Goal: Task Accomplishment & Management: Manage account settings

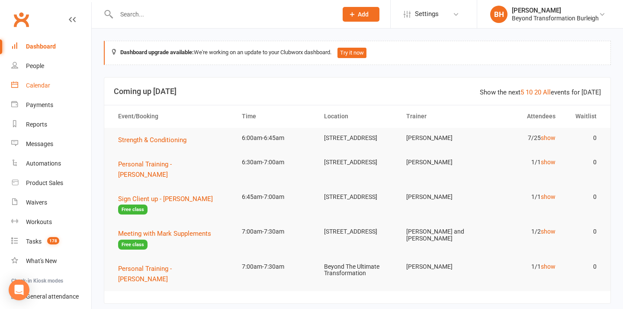
click at [42, 84] on div "Calendar" at bounding box center [38, 85] width 24 height 7
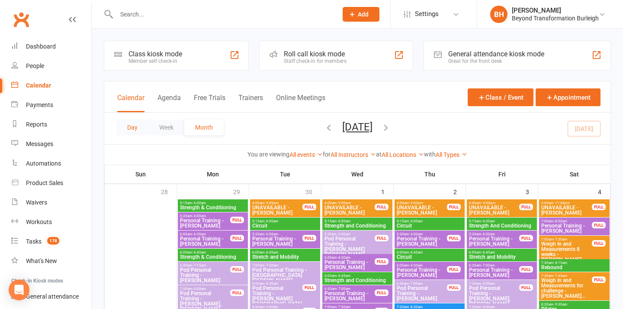
click at [129, 128] on button "Day" at bounding box center [132, 127] width 32 height 16
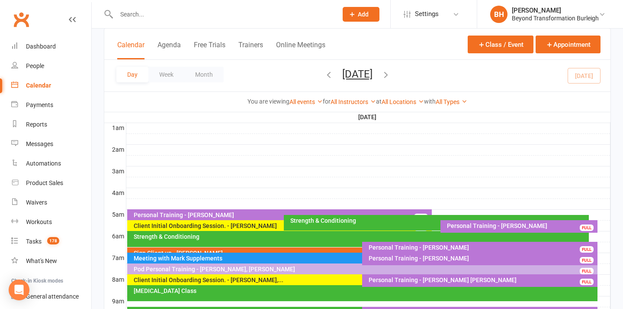
scroll to position [80, 0]
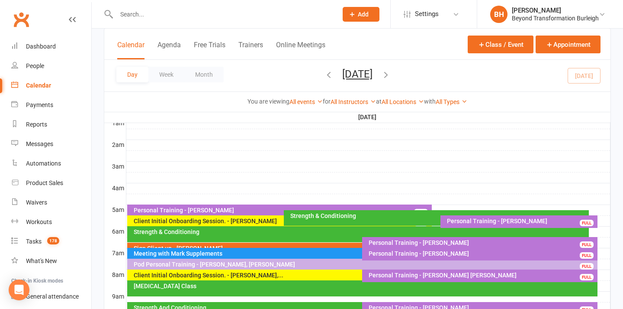
click at [249, 220] on div "Client Initial Onboarding Session. - [PERSON_NAME]" at bounding box center [281, 221] width 297 height 6
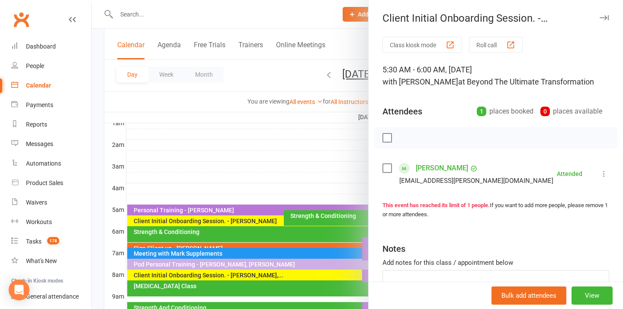
click at [427, 166] on link "[PERSON_NAME]" at bounding box center [442, 168] width 52 height 14
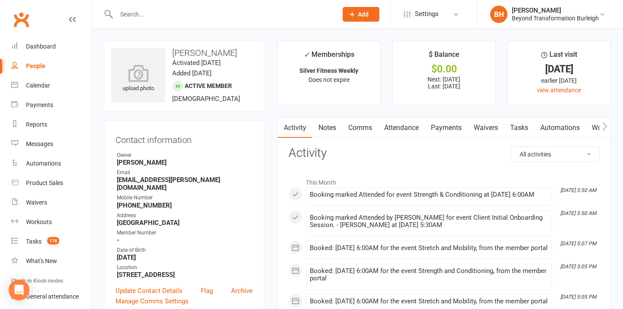
click at [409, 128] on link "Attendance" at bounding box center [401, 128] width 47 height 20
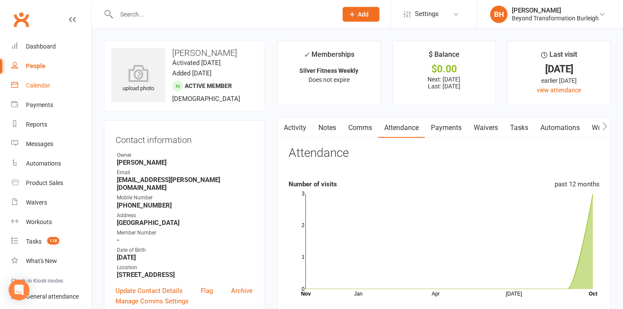
click at [42, 83] on div "Calendar" at bounding box center [38, 85] width 24 height 7
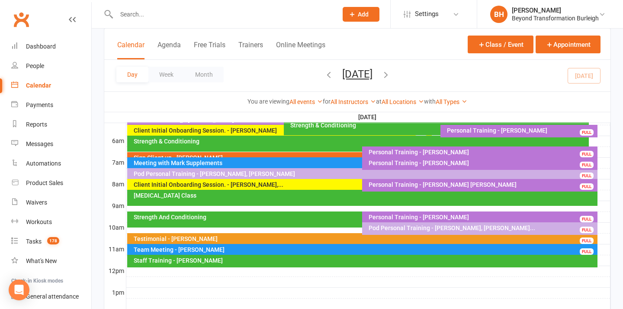
scroll to position [171, 0]
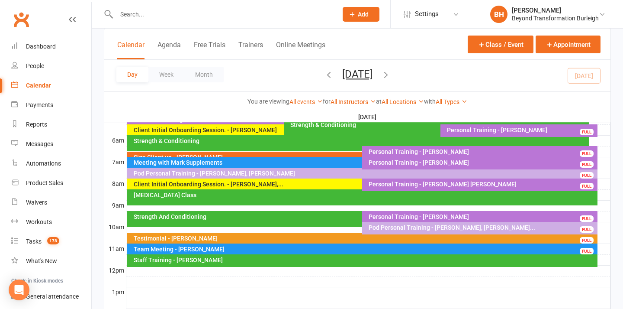
click at [399, 151] on div "Personal Training - [PERSON_NAME]" at bounding box center [482, 151] width 228 height 6
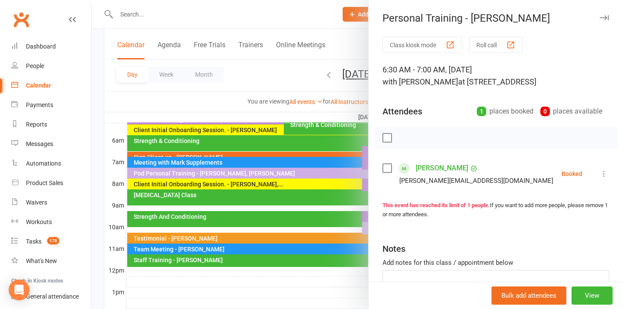
click at [435, 167] on link "[PERSON_NAME]" at bounding box center [442, 168] width 52 height 14
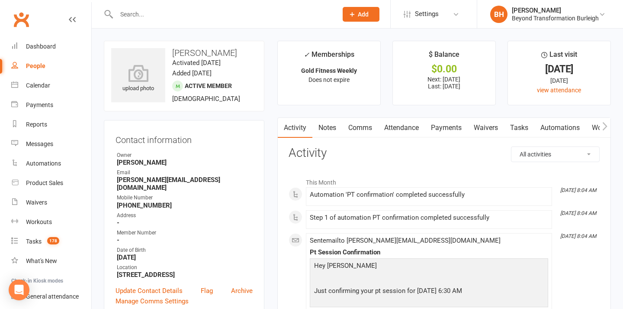
click at [407, 127] on link "Attendance" at bounding box center [401, 128] width 47 height 20
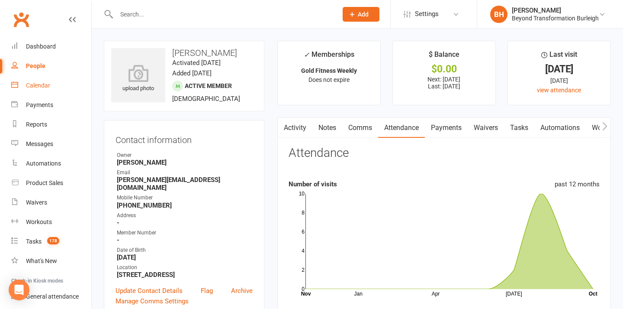
click at [44, 88] on div "Calendar" at bounding box center [38, 85] width 24 height 7
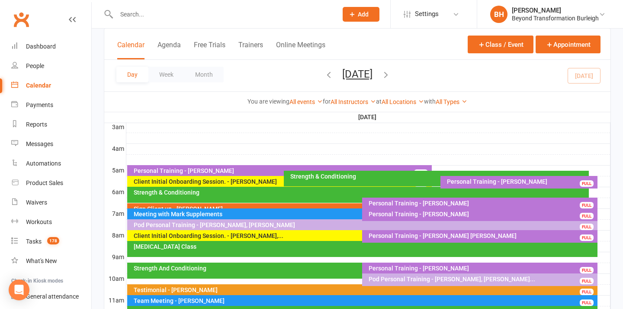
scroll to position [139, 0]
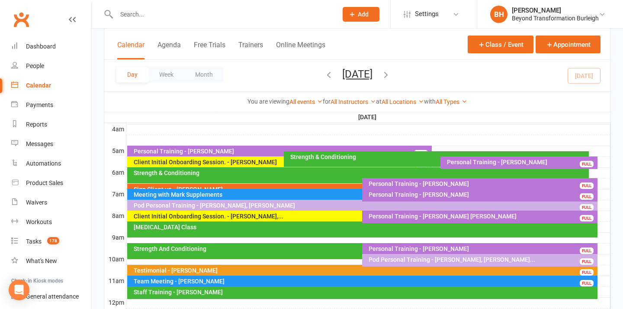
click at [351, 173] on div "Strength & Conditioning" at bounding box center [360, 173] width 454 height 6
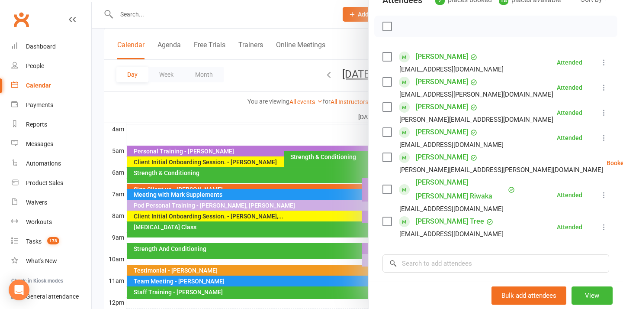
scroll to position [100, 0]
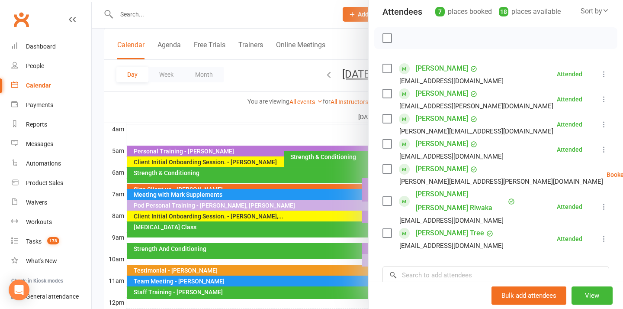
click at [275, 181] on div at bounding box center [358, 154] width 532 height 309
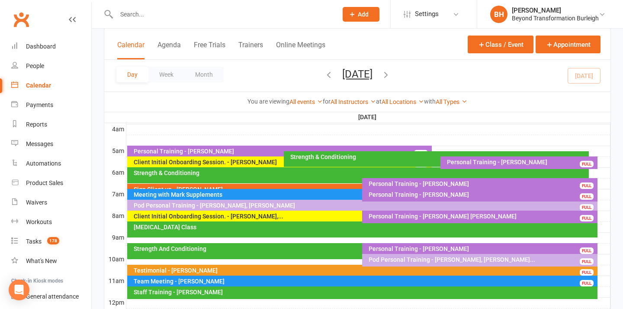
click at [329, 154] on div "Strength & Conditioning" at bounding box center [438, 157] width 297 height 6
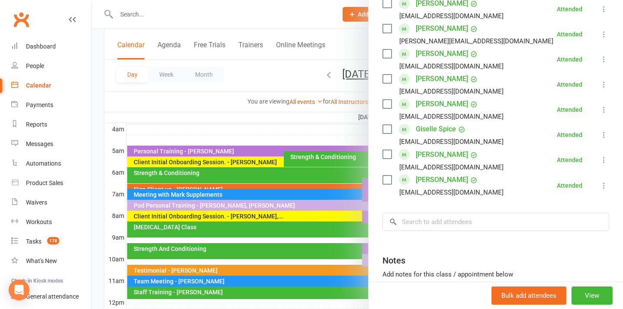
scroll to position [392, 0]
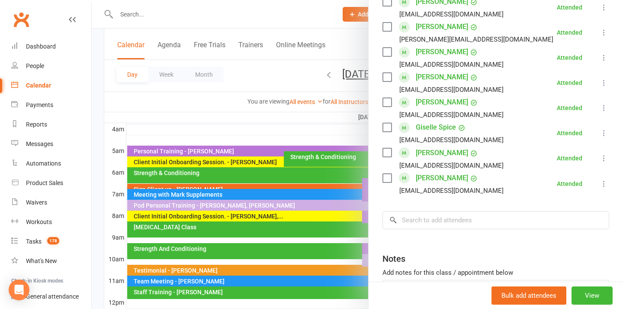
click at [332, 166] on div at bounding box center [358, 154] width 532 height 309
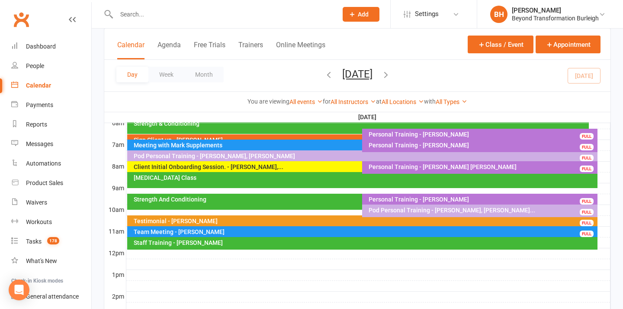
scroll to position [188, 0]
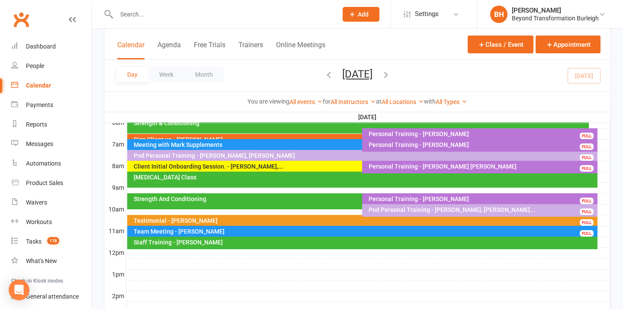
click at [381, 204] on div "Pod Personal Training - [PERSON_NAME], [PERSON_NAME]... FULL" at bounding box center [480, 210] width 236 height 13
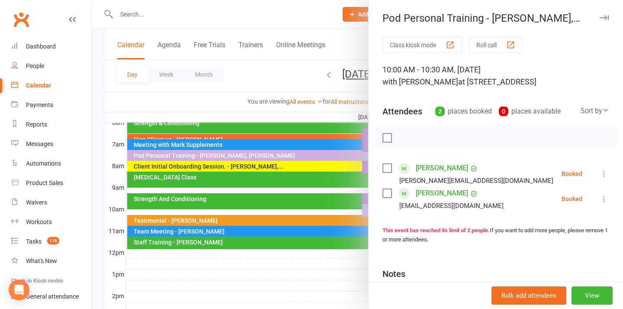
click at [312, 164] on div at bounding box center [358, 154] width 532 height 309
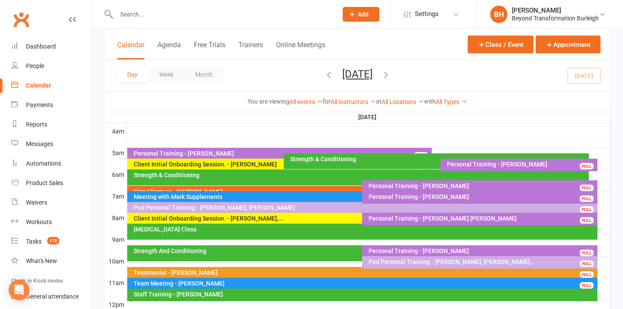
scroll to position [129, 0]
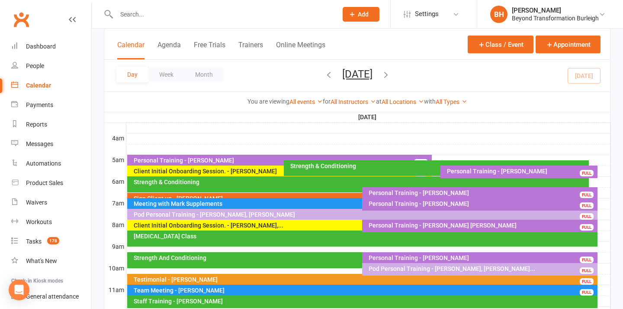
click at [265, 223] on div "Client Initial Onboarding Session. - [PERSON_NAME],..." at bounding box center [360, 225] width 454 height 6
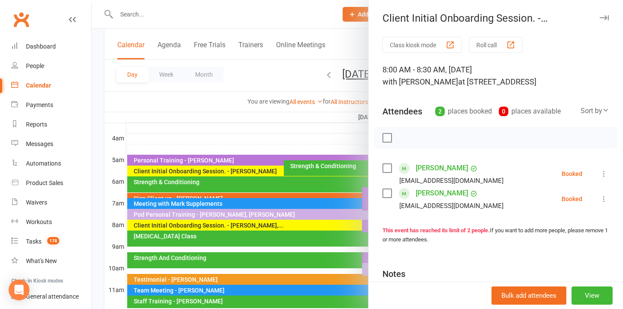
click at [322, 171] on div at bounding box center [358, 154] width 532 height 309
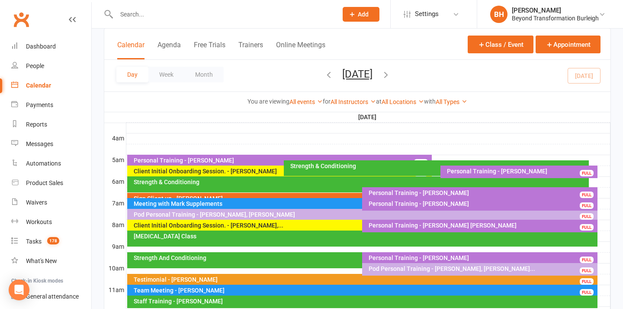
click at [320, 181] on div "Strength & Conditioning" at bounding box center [360, 182] width 454 height 6
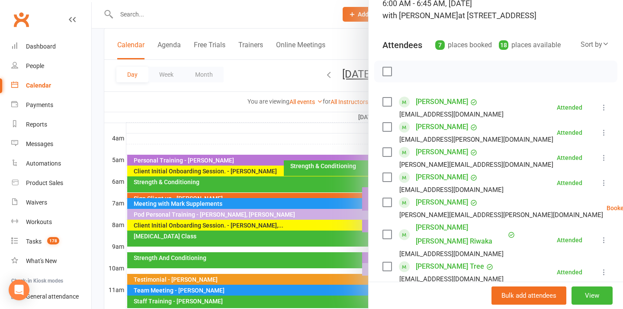
scroll to position [67, 0]
click at [261, 185] on div at bounding box center [358, 154] width 532 height 309
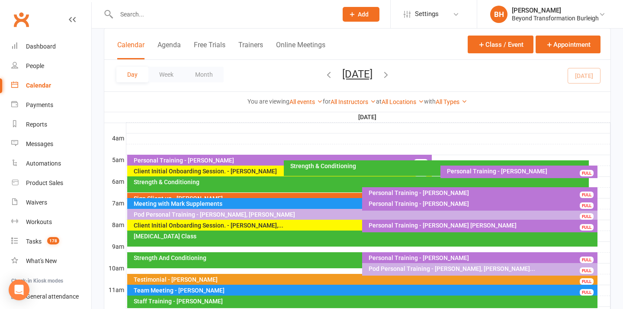
click at [251, 201] on div "Meeting with Mark Supplements" at bounding box center [360, 203] width 454 height 6
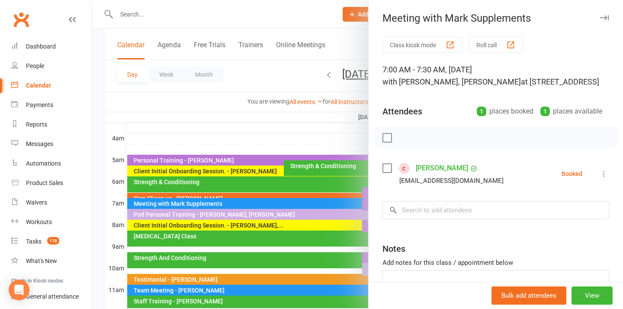
click at [321, 148] on div at bounding box center [358, 154] width 532 height 309
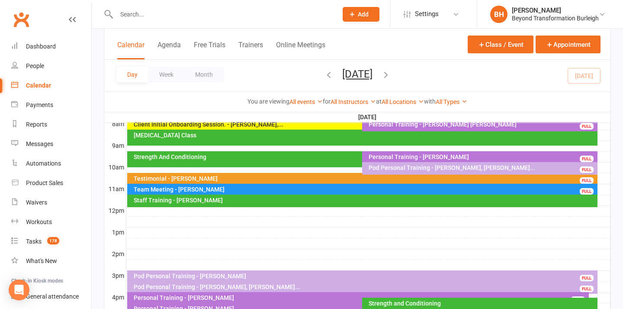
scroll to position [271, 0]
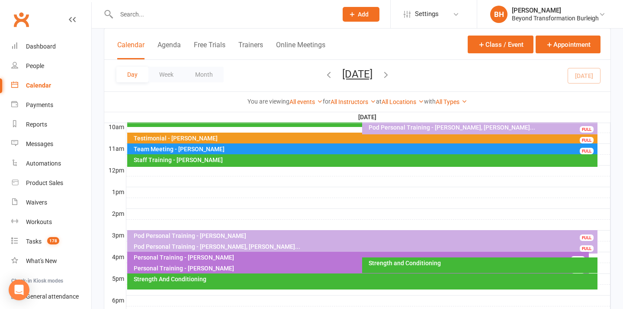
click at [170, 235] on div "Pod Personal Training - [PERSON_NAME]" at bounding box center [364, 235] width 463 height 6
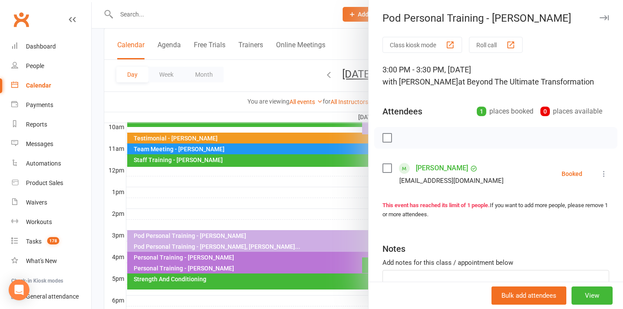
click at [183, 235] on div at bounding box center [358, 154] width 532 height 309
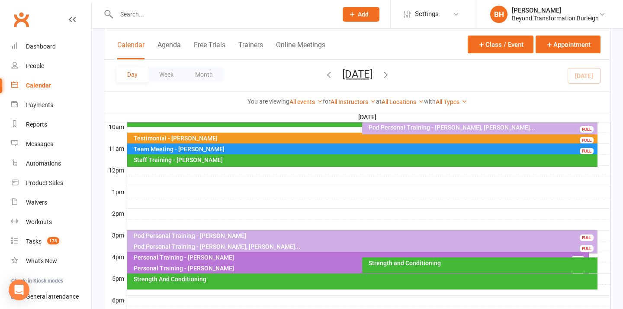
click at [127, 17] on input "text" at bounding box center [223, 14] width 218 height 12
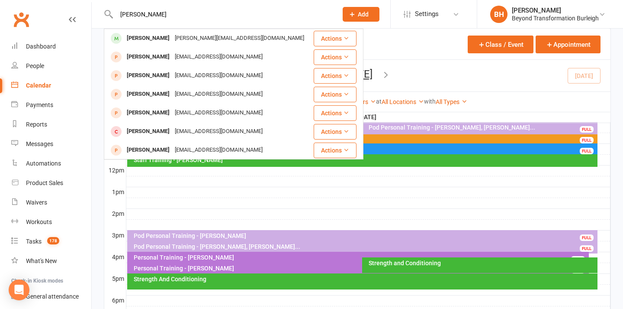
type input "[PERSON_NAME]"
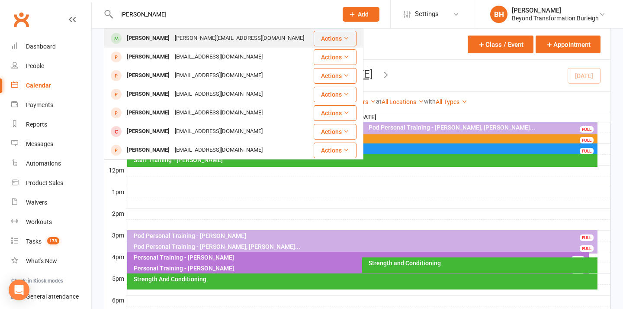
drag, startPoint x: 136, startPoint y: 29, endPoint x: 181, endPoint y: 41, distance: 47.6
click at [181, 41] on div "[PERSON_NAME][EMAIL_ADDRESS][DOMAIN_NAME]" at bounding box center [239, 38] width 135 height 13
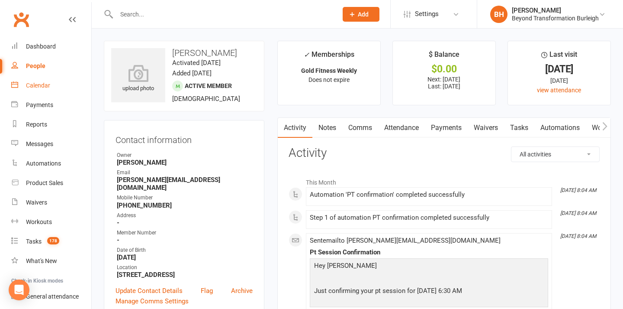
click at [39, 84] on div "Calendar" at bounding box center [38, 85] width 24 height 7
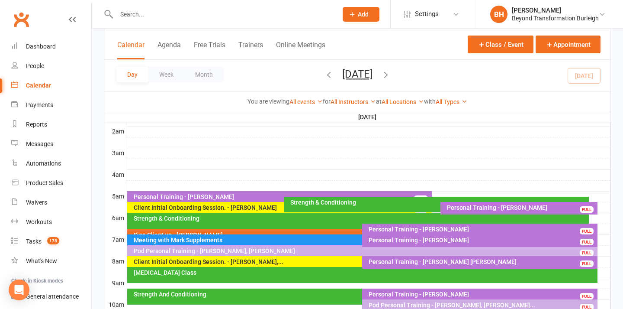
scroll to position [130, 0]
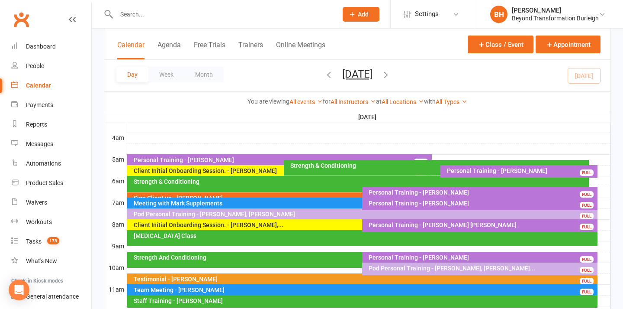
click at [458, 204] on div "Personal Training - [PERSON_NAME]" at bounding box center [482, 203] width 228 height 6
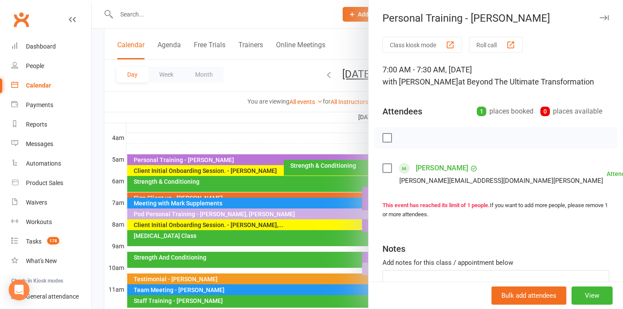
click at [275, 216] on div at bounding box center [358, 154] width 532 height 309
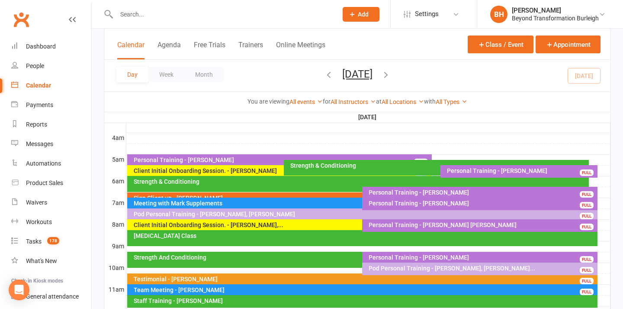
click at [291, 213] on div "Pod Personal Training - [PERSON_NAME], [PERSON_NAME]" at bounding box center [364, 214] width 463 height 6
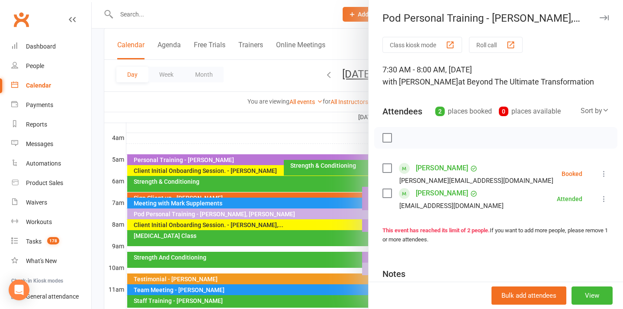
click at [287, 212] on div at bounding box center [358, 154] width 532 height 309
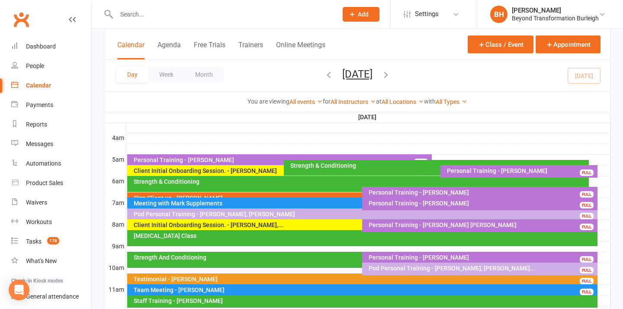
click at [274, 201] on div "Meeting with Mark Supplements" at bounding box center [360, 203] width 454 height 6
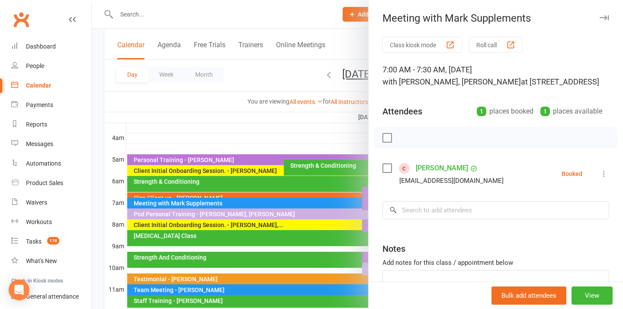
click at [246, 200] on div at bounding box center [358, 154] width 532 height 309
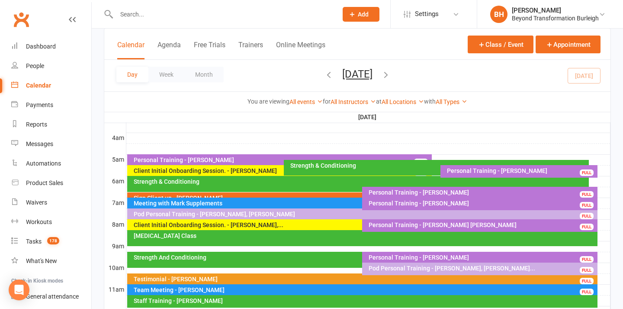
click at [355, 73] on button "[DATE]" at bounding box center [357, 74] width 30 height 12
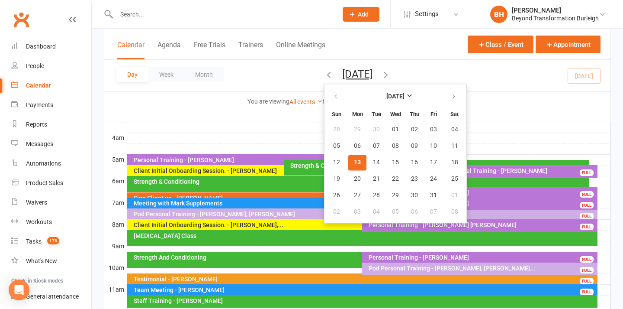
click at [245, 119] on th "[DATE]" at bounding box center [368, 117] width 485 height 11
click at [365, 70] on button "[DATE]" at bounding box center [357, 74] width 30 height 12
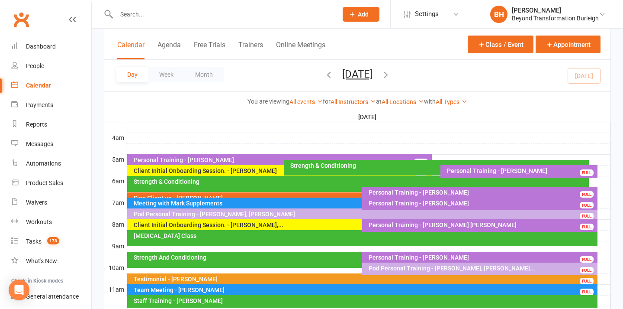
click at [448, 225] on div "Personal Training - [PERSON_NAME] [PERSON_NAME]" at bounding box center [482, 225] width 228 height 6
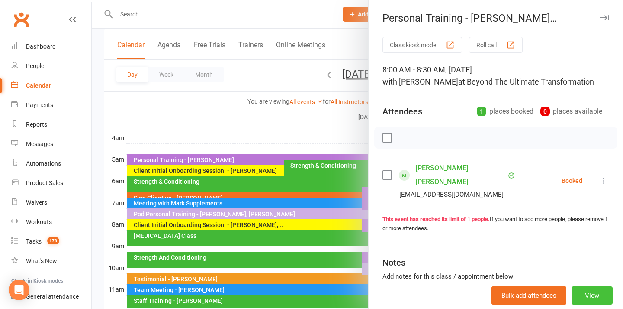
click at [592, 290] on button "View" at bounding box center [592, 295] width 41 height 18
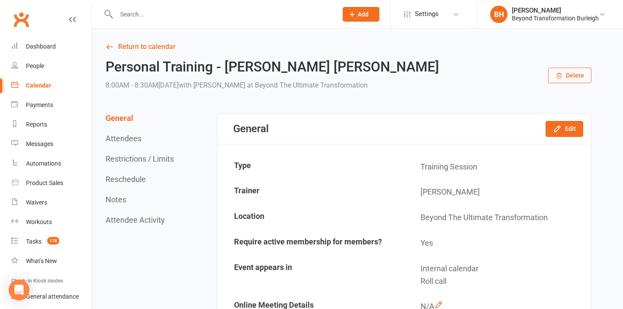
click at [570, 76] on button "Delete" at bounding box center [570, 76] width 43 height 16
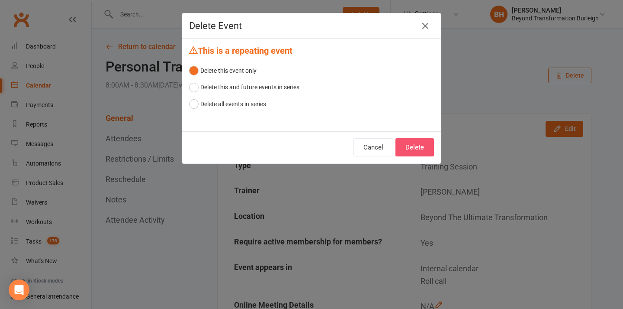
click at [411, 146] on button "Delete" at bounding box center [415, 147] width 39 height 18
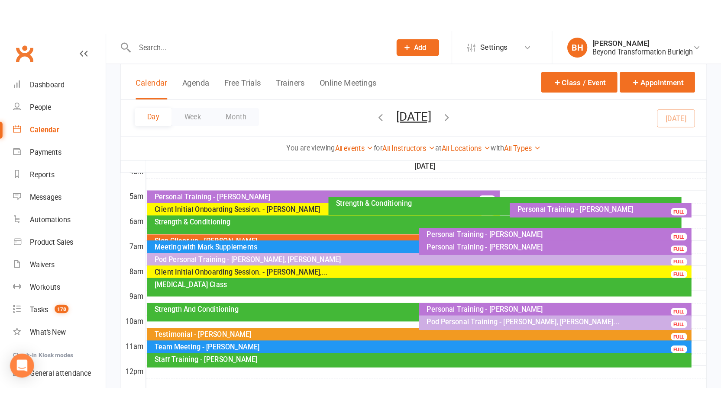
scroll to position [212, 0]
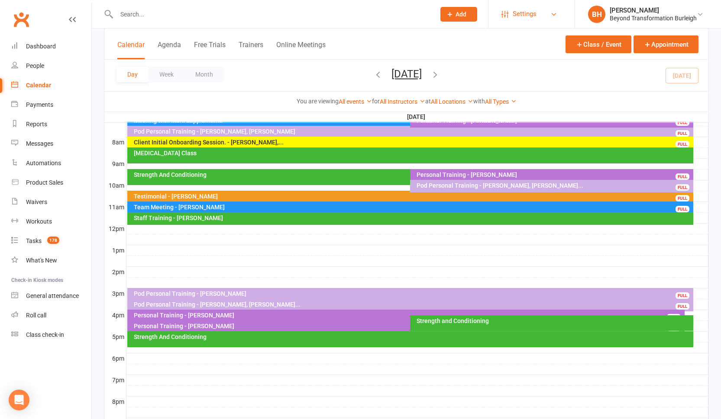
click at [528, 14] on span "Settings" at bounding box center [525, 13] width 24 height 19
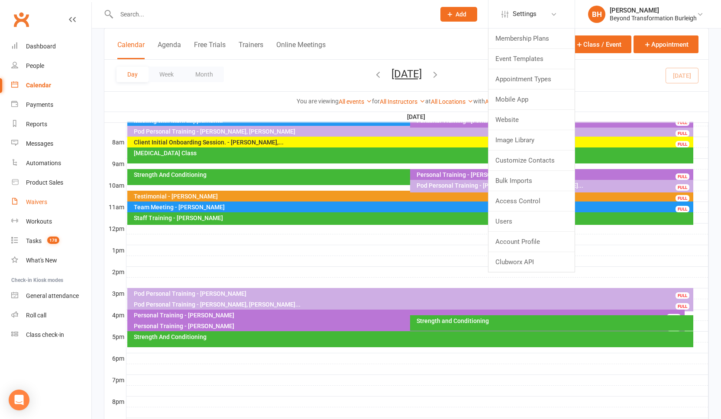
click at [42, 200] on div "Waivers" at bounding box center [36, 202] width 21 height 7
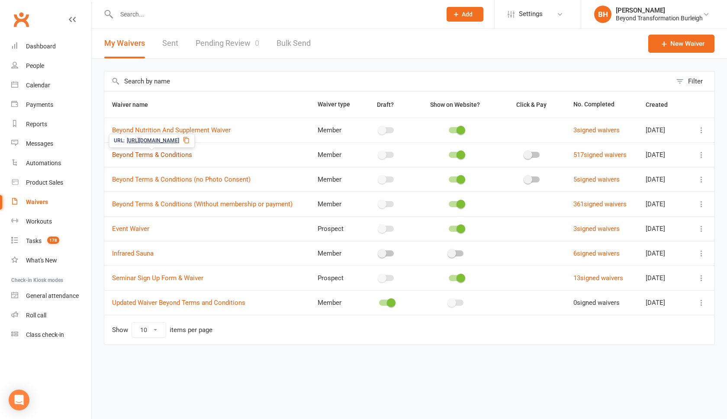
click at [170, 155] on link "Beyond Terms & Conditions" at bounding box center [152, 155] width 80 height 8
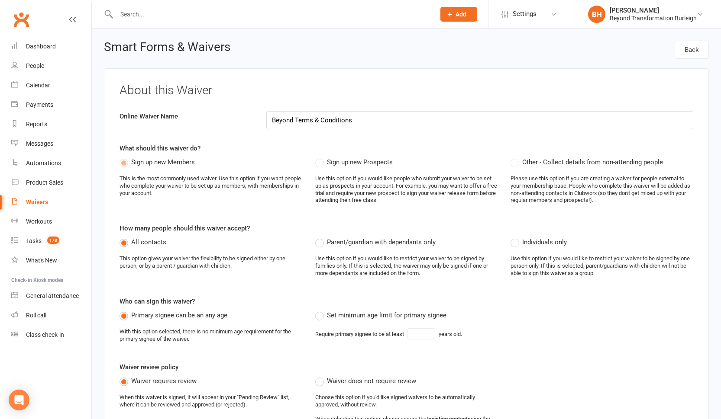
select select "applies_to_all_signees"
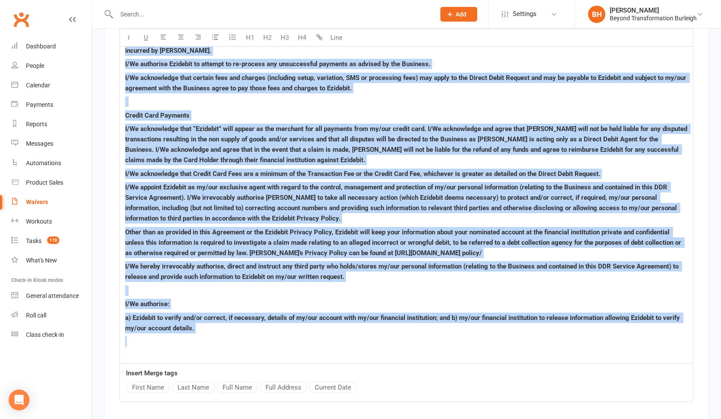
scroll to position [3384, 0]
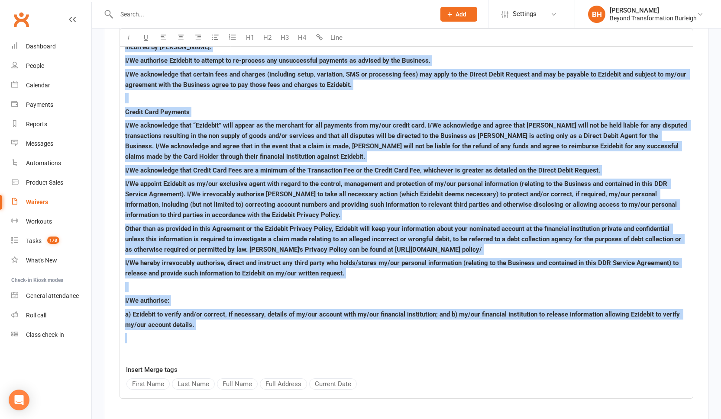
drag, startPoint x: 126, startPoint y: 196, endPoint x: 284, endPoint y: 342, distance: 215.1
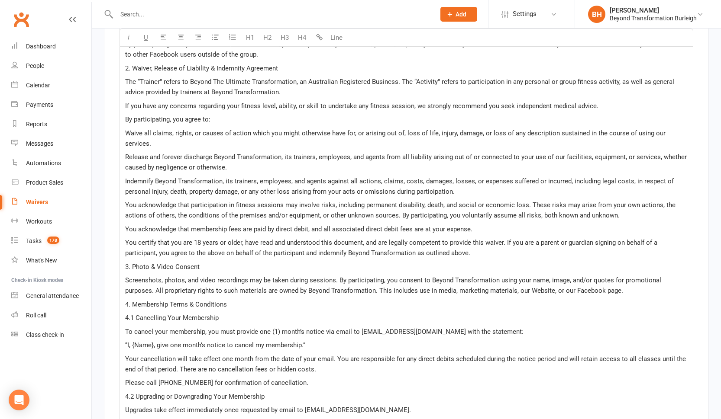
scroll to position [1991, 0]
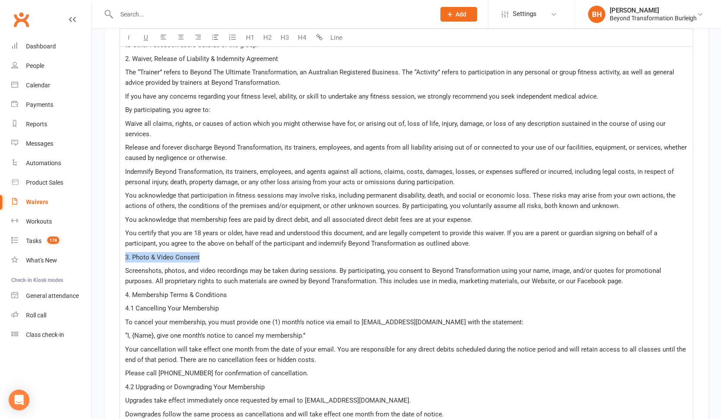
drag, startPoint x: 204, startPoint y: 235, endPoint x: 105, endPoint y: 234, distance: 99.1
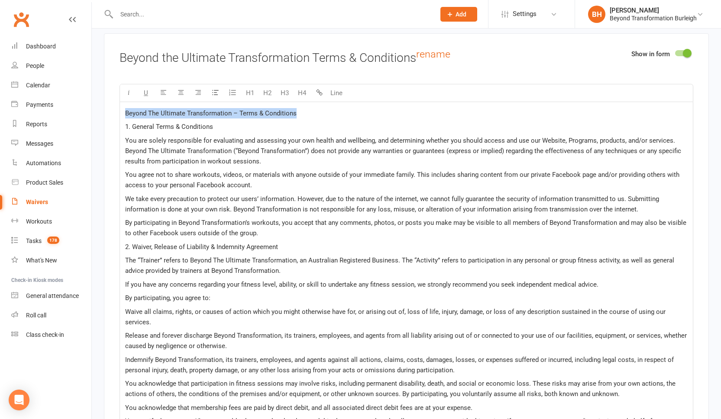
drag, startPoint x: 298, startPoint y: 103, endPoint x: 119, endPoint y: 99, distance: 179.3
click at [250, 87] on button "H1" at bounding box center [249, 92] width 17 height 17
click at [251, 84] on button "H1" at bounding box center [249, 92] width 17 height 17
click at [268, 84] on button "H2" at bounding box center [266, 92] width 17 height 17
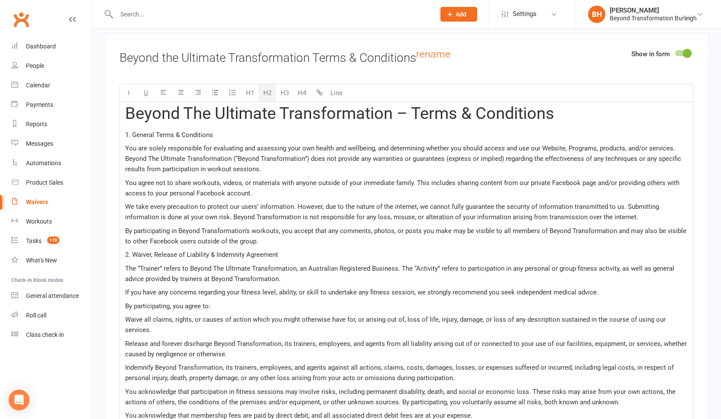
click at [274, 84] on button "H2" at bounding box center [266, 92] width 17 height 17
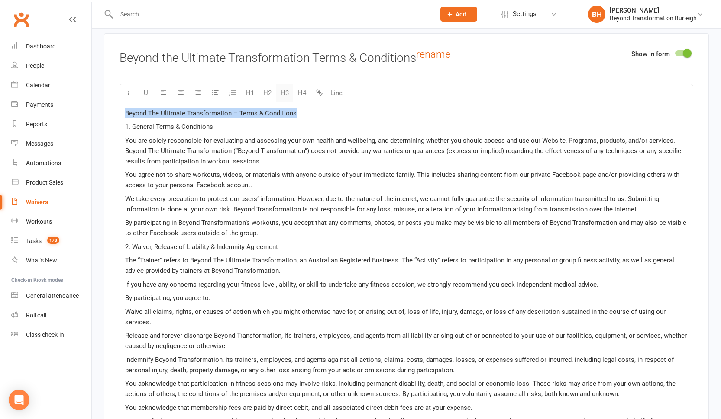
click at [284, 84] on button "H3" at bounding box center [284, 92] width 17 height 17
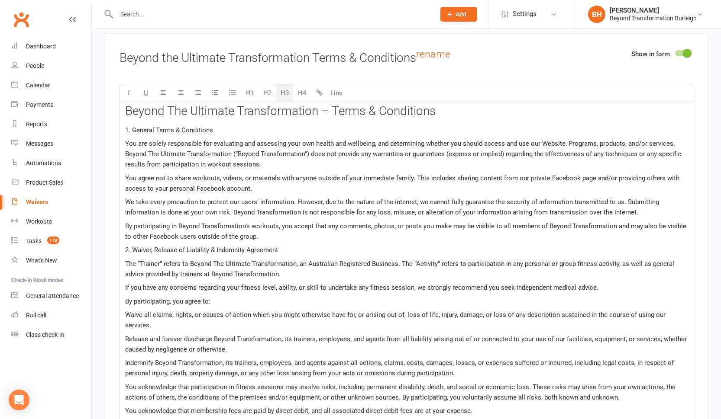
click at [284, 84] on button "H3" at bounding box center [284, 92] width 17 height 17
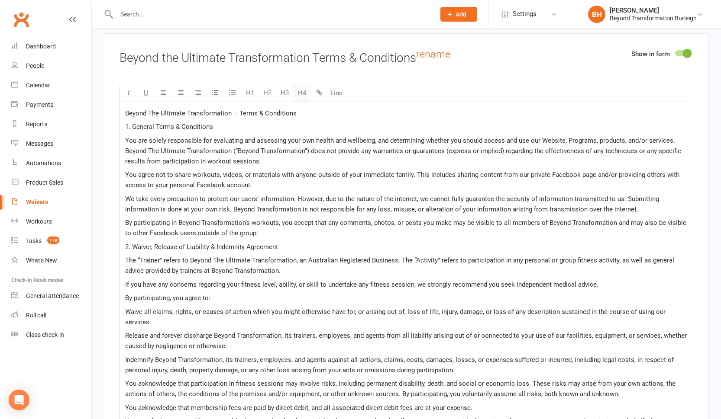
click at [298, 84] on button "H4" at bounding box center [301, 92] width 17 height 17
drag, startPoint x: 216, startPoint y: 115, endPoint x: 120, endPoint y: 113, distance: 96.6
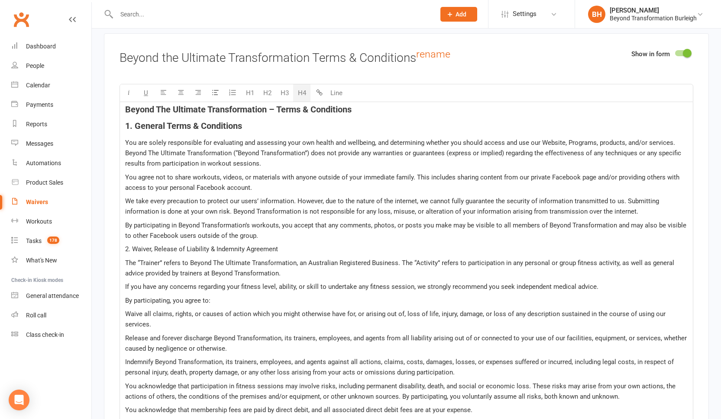
click at [297, 84] on button "H4" at bounding box center [301, 92] width 17 height 17
drag, startPoint x: 281, startPoint y: 238, endPoint x: 123, endPoint y: 239, distance: 157.6
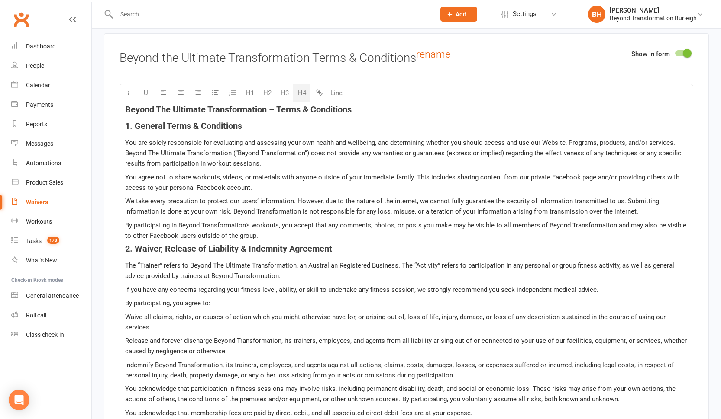
click at [301, 84] on button "H4" at bounding box center [301, 92] width 17 height 17
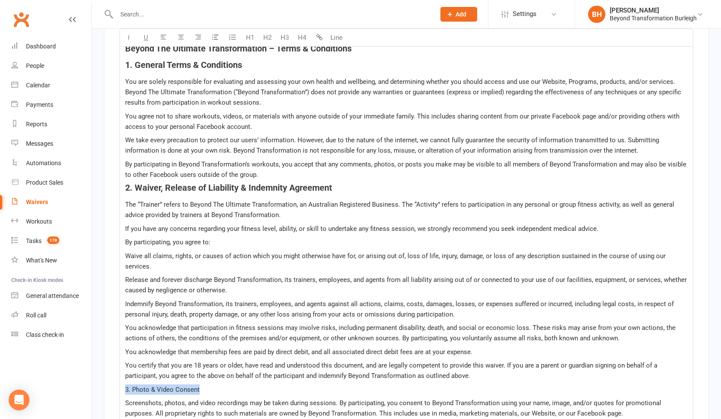
drag, startPoint x: 195, startPoint y: 367, endPoint x: 138, endPoint y: 357, distance: 57.7
click at [305, 39] on button "H4" at bounding box center [301, 37] width 17 height 17
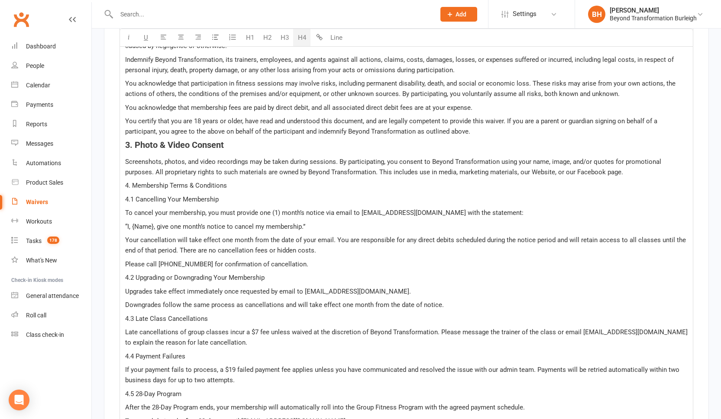
scroll to position [2162, 0]
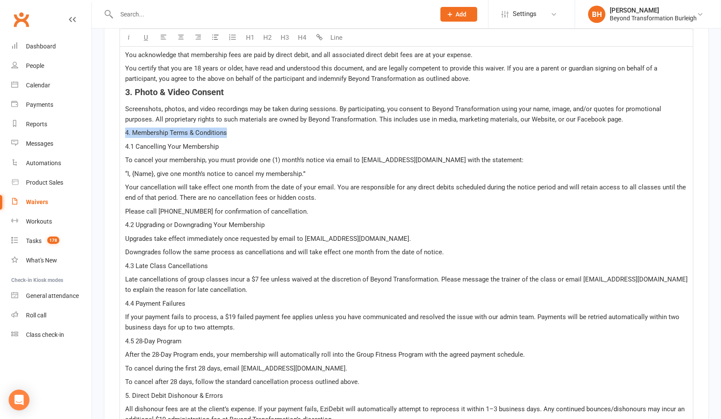
drag, startPoint x: 229, startPoint y: 110, endPoint x: 119, endPoint y: 110, distance: 110.4
click at [119, 110] on div "Show in form Beyond the Ultimate Transformation Terms & Conditions rename U H1 …" at bounding box center [406, 318] width 605 height 1287
click at [303, 35] on button "H4" at bounding box center [301, 37] width 17 height 17
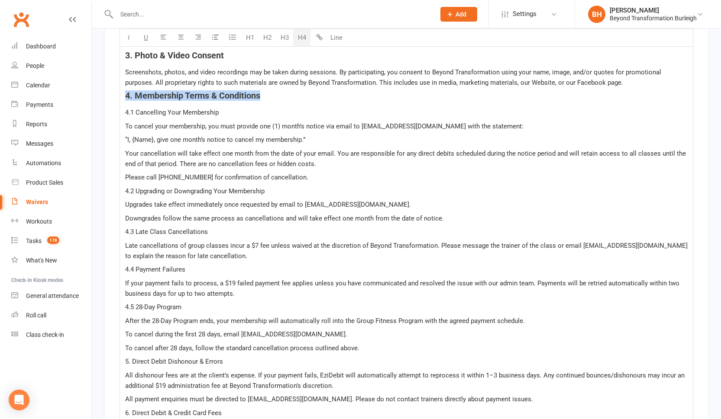
scroll to position [2265, 0]
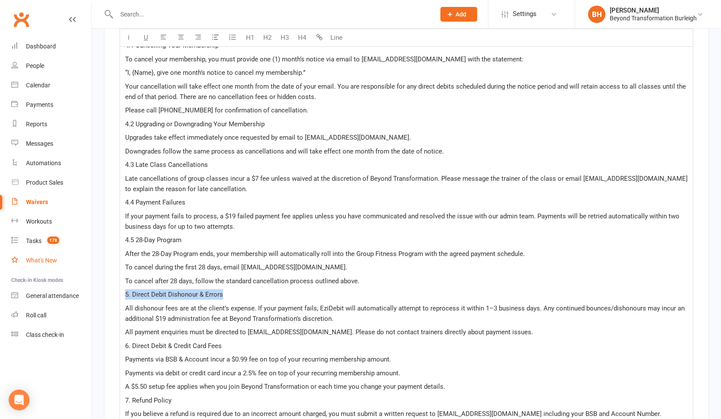
drag, startPoint x: 226, startPoint y: 274, endPoint x: 78, endPoint y: 267, distance: 148.7
click at [78, 267] on ui-view "Prospect Member Non-attending contact Class / event Appointment Task Membership…" at bounding box center [360, 103] width 721 height 4733
click at [298, 37] on button "H4" at bounding box center [301, 37] width 17 height 17
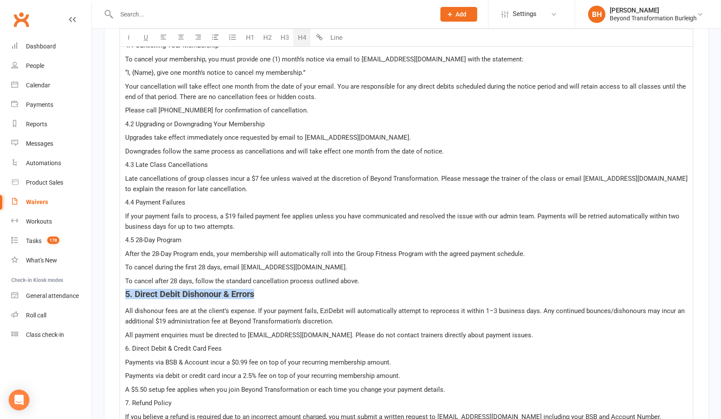
scroll to position [2394, 0]
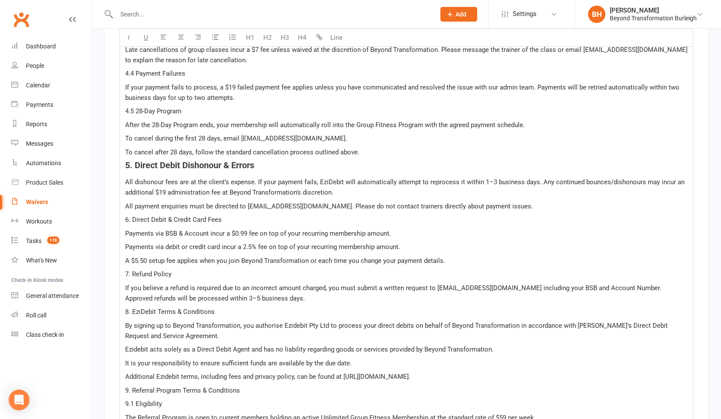
click at [216, 216] on span "6. Direct Debit & Credit Card Fees" at bounding box center [173, 220] width 97 height 8
drag, startPoint x: 224, startPoint y: 200, endPoint x: 127, endPoint y: 194, distance: 96.7
click at [127, 215] on p "6. Direct Debit & Credit Card Fees" at bounding box center [406, 220] width 562 height 10
drag, startPoint x: 197, startPoint y: 200, endPoint x: 85, endPoint y: 201, distance: 112.1
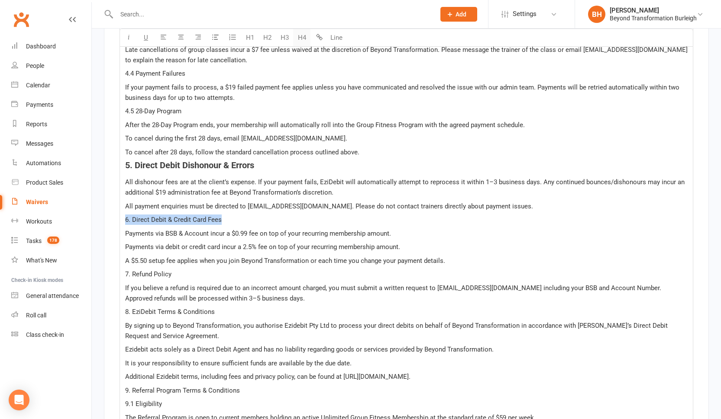
click at [301, 39] on button "H4" at bounding box center [301, 37] width 17 height 17
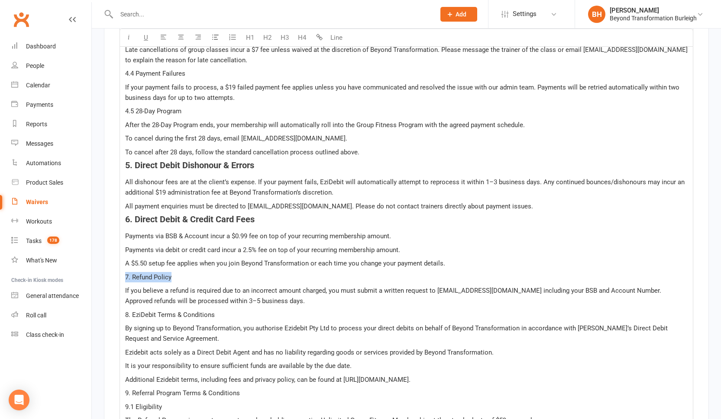
drag, startPoint x: 174, startPoint y: 256, endPoint x: 136, endPoint y: 248, distance: 39.4
click at [116, 258] on div "Show in form Beyond the Ultimate Transformation Terms & Conditions rename U H1 …" at bounding box center [406, 90] width 605 height 1296
click at [302, 38] on button "H4" at bounding box center [301, 37] width 17 height 17
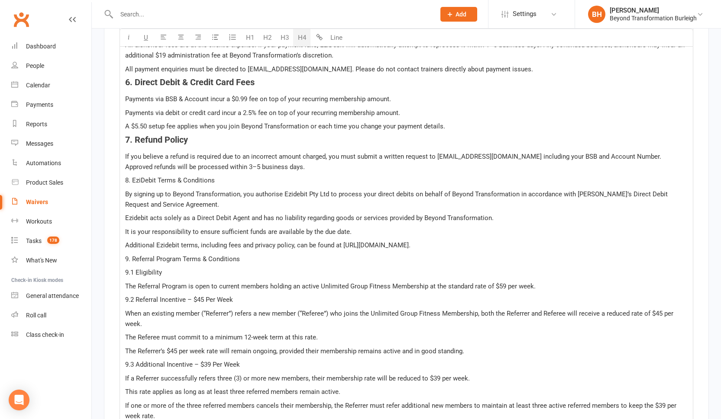
scroll to position [2533, 0]
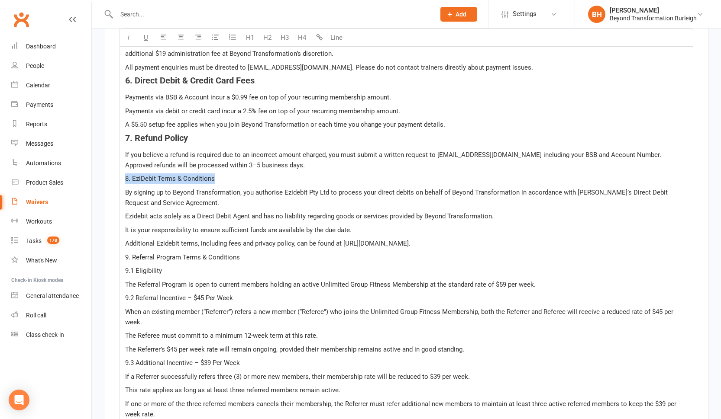
drag, startPoint x: 219, startPoint y: 158, endPoint x: 113, endPoint y: 158, distance: 106.9
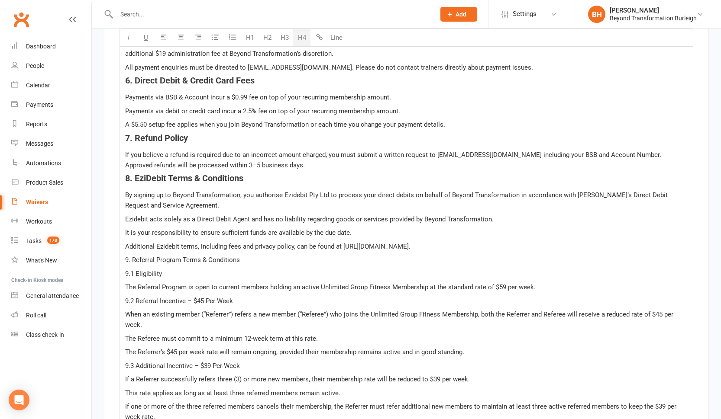
click at [304, 37] on button "H4" at bounding box center [301, 37] width 17 height 17
drag, startPoint x: 243, startPoint y: 242, endPoint x: 110, endPoint y: 235, distance: 133.1
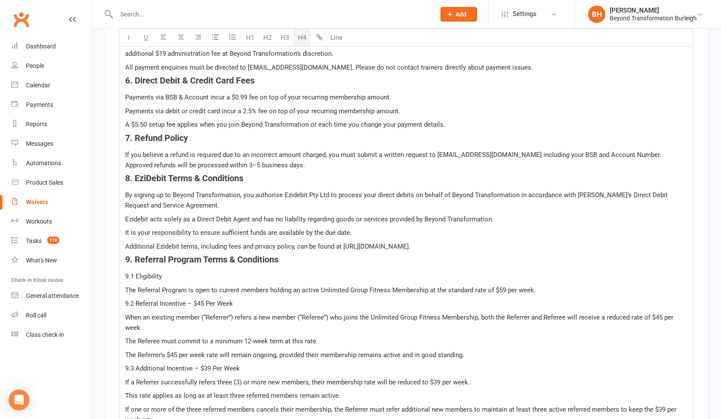
click at [303, 38] on button "H4" at bounding box center [301, 37] width 17 height 17
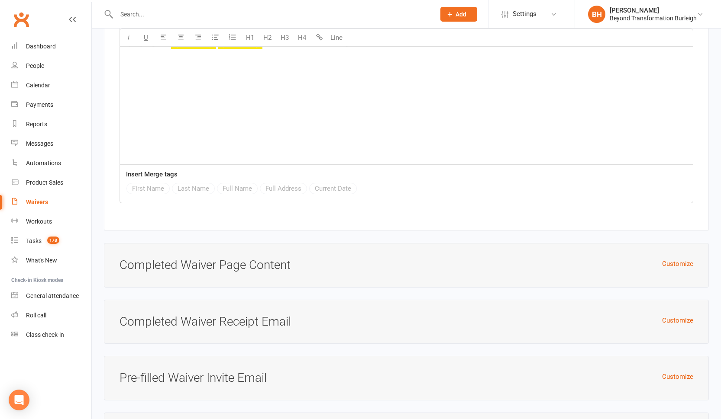
scroll to position [4323, 0]
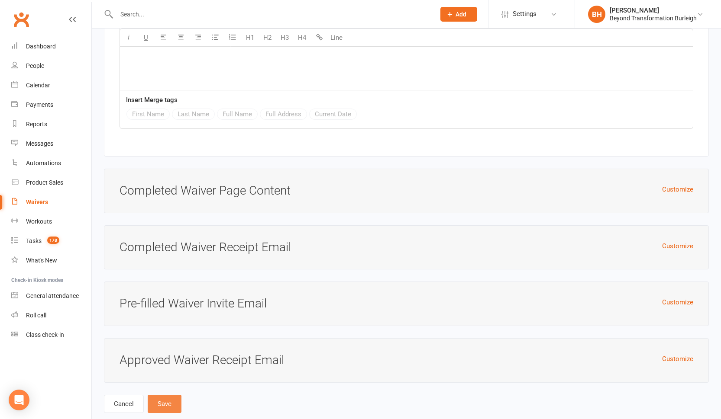
click at [177, 308] on button "Save" at bounding box center [165, 404] width 34 height 18
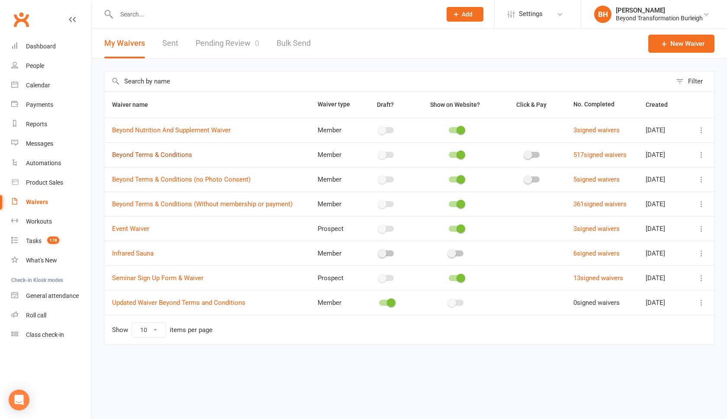
click at [168, 155] on link "Beyond Terms & Conditions" at bounding box center [152, 155] width 80 height 8
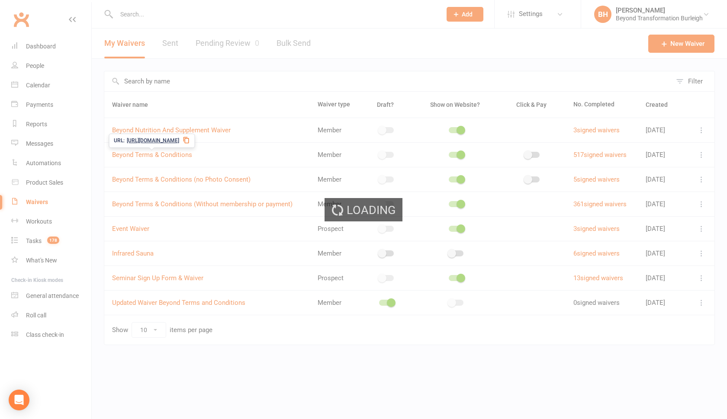
select select "applies_to_all_signees"
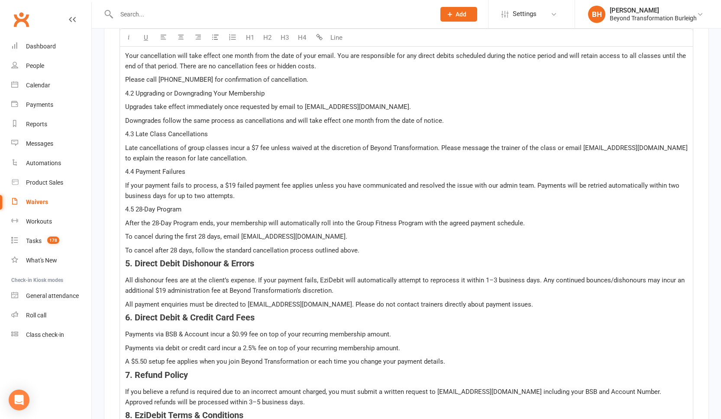
scroll to position [2362, 0]
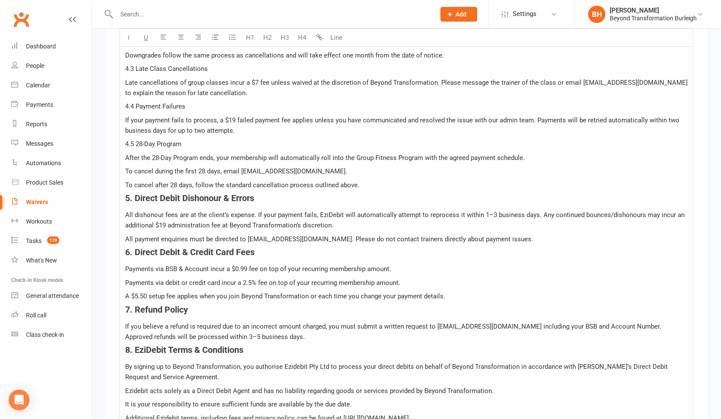
click at [252, 279] on span "Payments via debit or credit card incur a 2.5% fee on top of your recurring mem…" at bounding box center [262, 283] width 275 height 8
click at [540, 14] on link "Settings" at bounding box center [531, 13] width 60 height 19
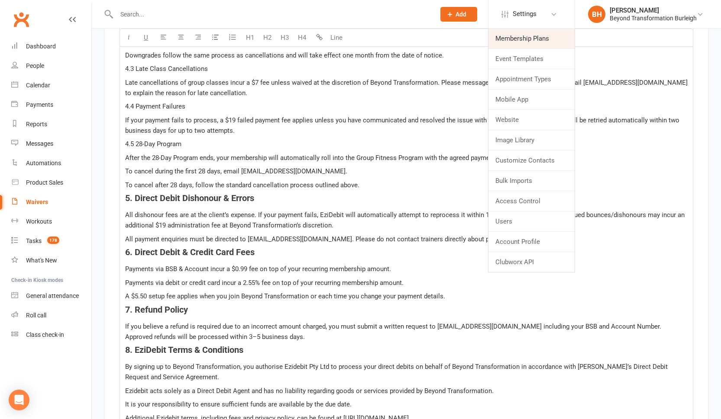
click at [529, 40] on link "Membership Plans" at bounding box center [531, 39] width 86 height 20
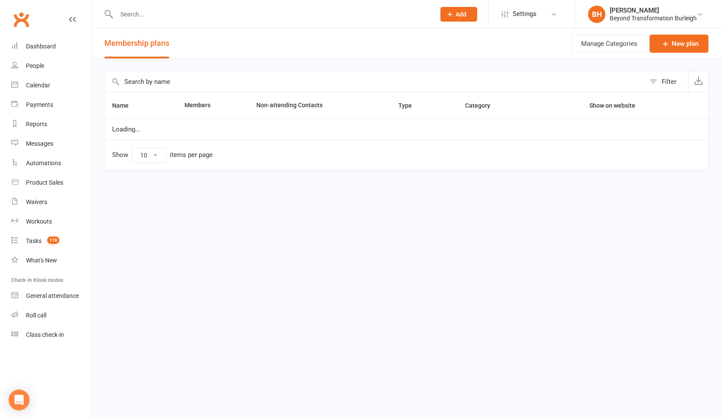
select select "100"
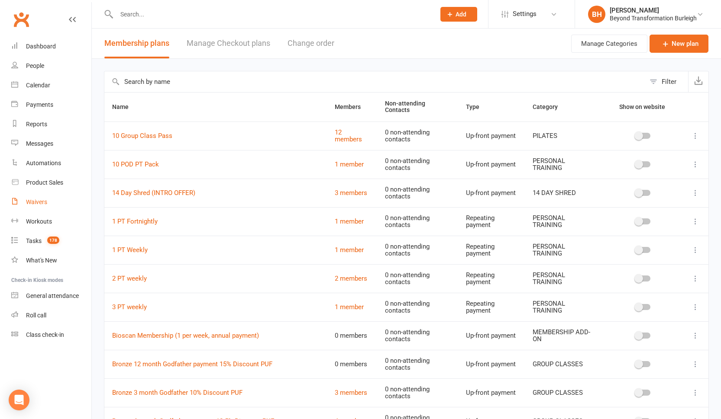
click at [39, 201] on div "Waivers" at bounding box center [36, 202] width 21 height 7
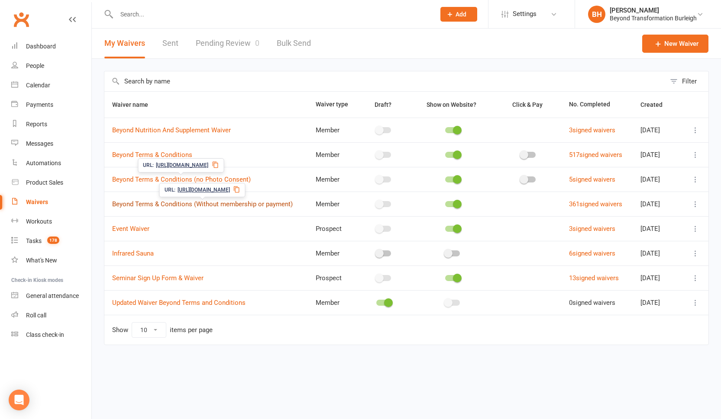
click at [203, 204] on link "Beyond Terms & Conditions (Without membership or payment)" at bounding box center [202, 204] width 181 height 8
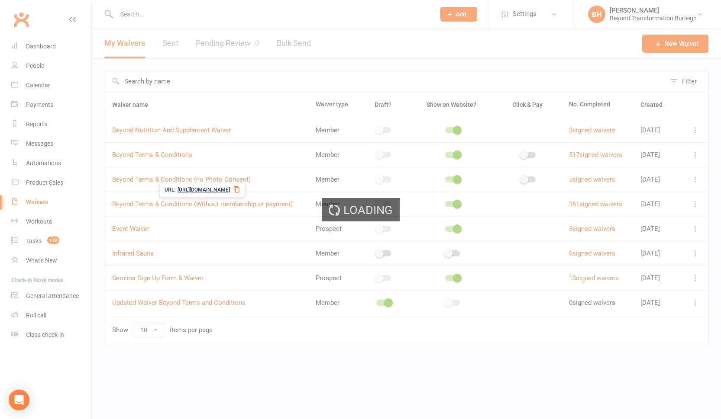
select select "applies_to_all_signees"
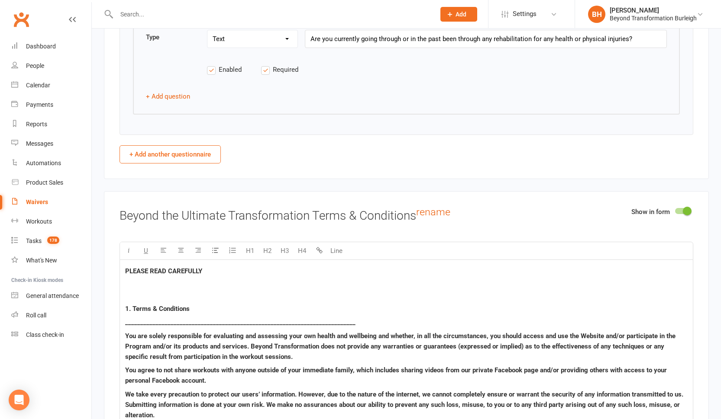
scroll to position [1718, 0]
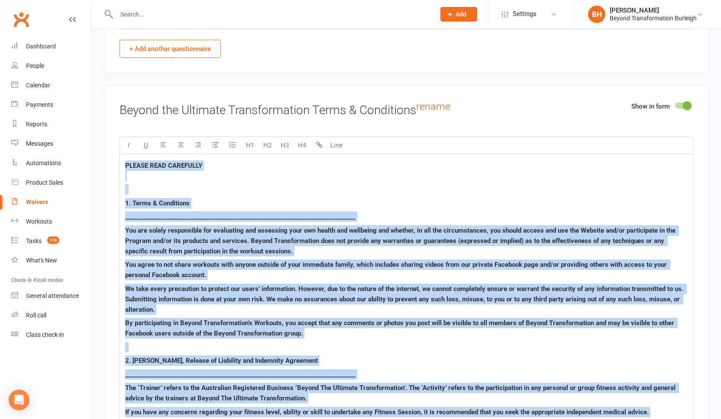
drag, startPoint x: 126, startPoint y: 185, endPoint x: 653, endPoint y: 405, distance: 570.4
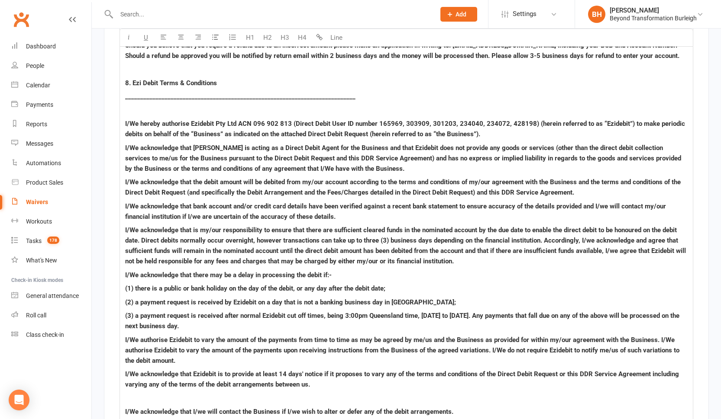
scroll to position [3311, 0]
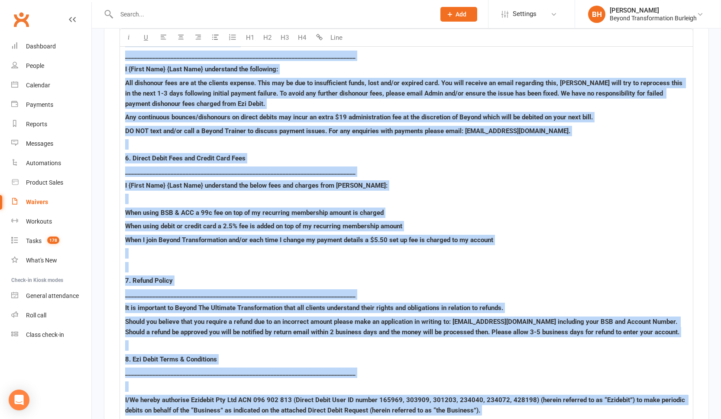
drag, startPoint x: 561, startPoint y: 338, endPoint x: 239, endPoint y: 84, distance: 409.9
click at [239, 82] on div "PLEASE READ CAREFULLY 1. Terms & Conditions ___________________________________…" at bounding box center [406, 129] width 573 height 1870
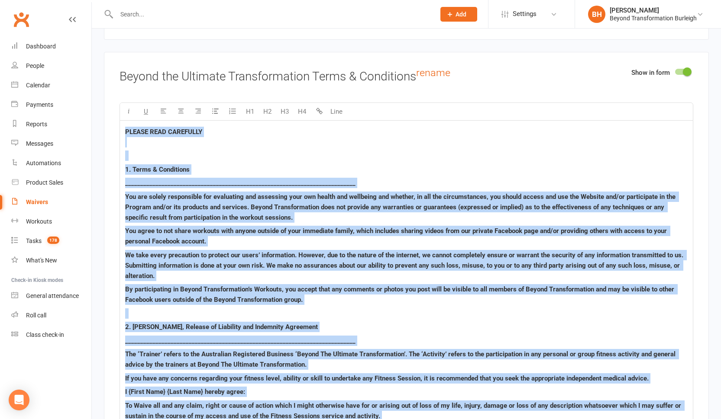
scroll to position [1759, 0]
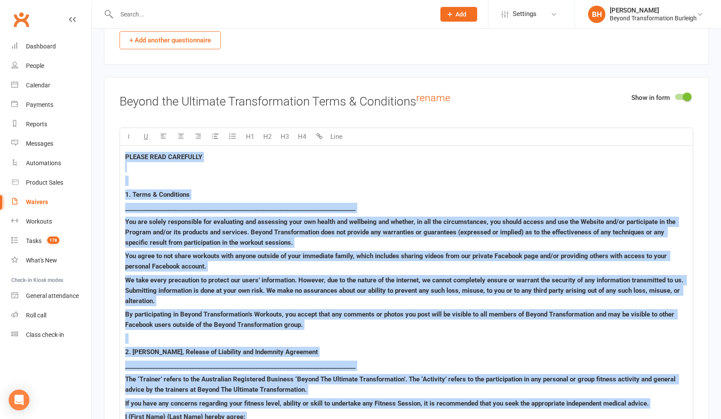
drag, startPoint x: 222, startPoint y: 240, endPoint x: 122, endPoint y: 142, distance: 140.2
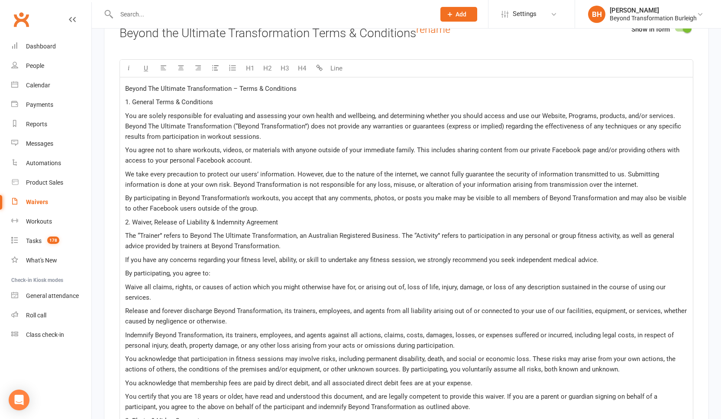
scroll to position [1642, 0]
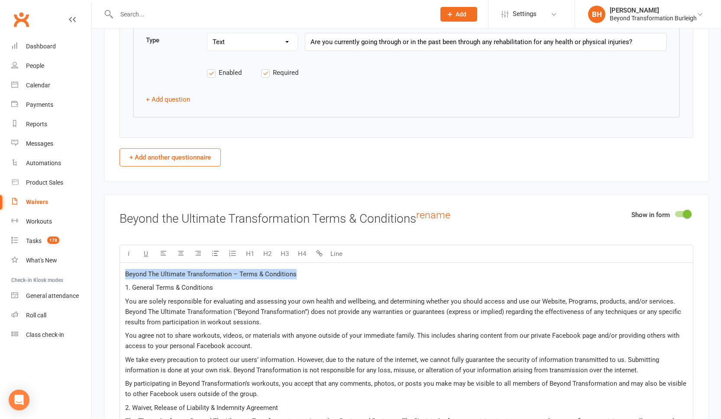
drag, startPoint x: 298, startPoint y: 262, endPoint x: 113, endPoint y: 262, distance: 185.3
click at [303, 245] on button "H4" at bounding box center [301, 253] width 17 height 17
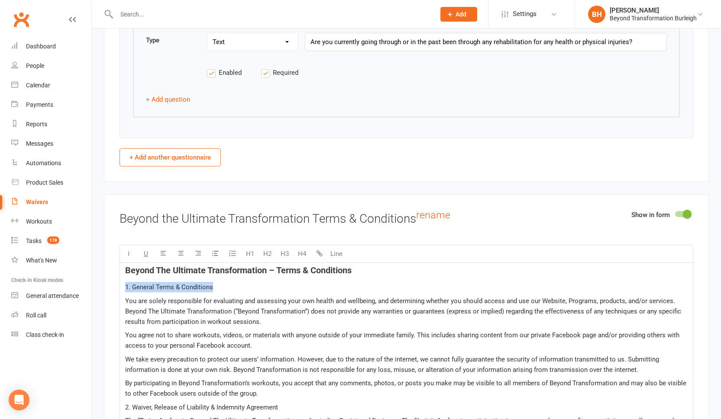
drag, startPoint x: 217, startPoint y: 276, endPoint x: 112, endPoint y: 274, distance: 105.2
click at [301, 245] on button "H4" at bounding box center [301, 253] width 17 height 17
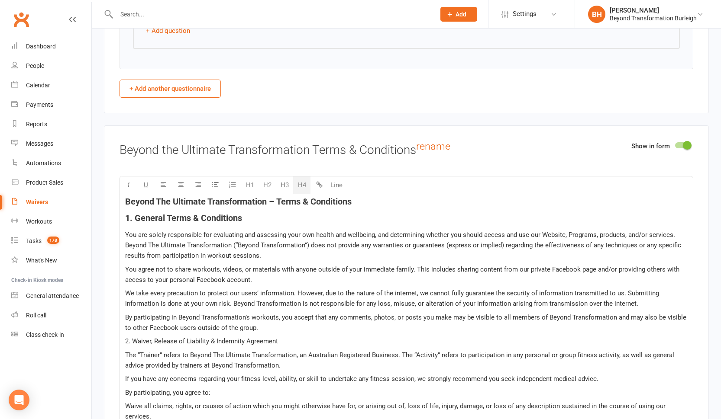
scroll to position [1725, 0]
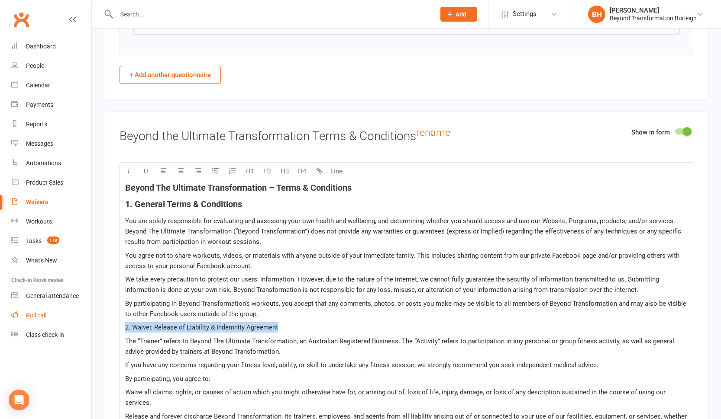
drag, startPoint x: 286, startPoint y: 314, endPoint x: 87, endPoint y: 315, distance: 198.3
click at [87, 308] on ui-view "Prospect Member Non-attending contact Class / event Appointment Task Membership…" at bounding box center [360, 319] width 721 height 4084
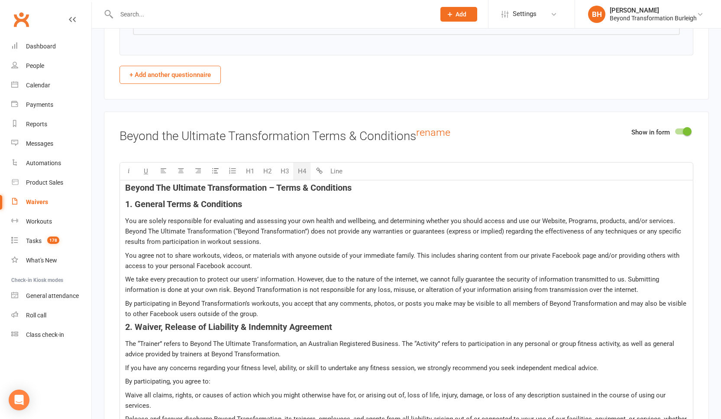
click at [304, 163] on button "H4" at bounding box center [301, 171] width 17 height 17
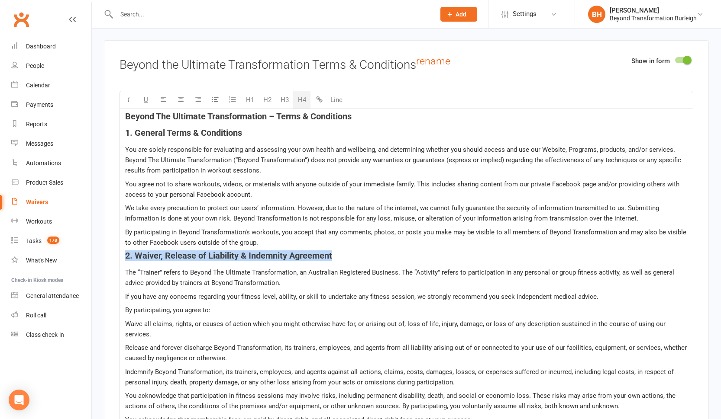
scroll to position [1878, 0]
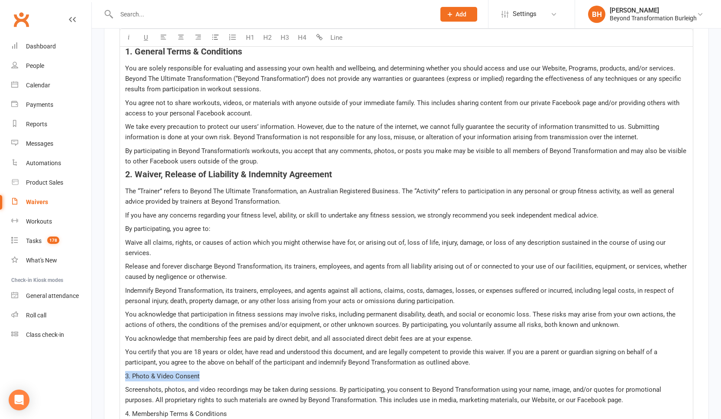
drag, startPoint x: 200, startPoint y: 353, endPoint x: 118, endPoint y: 354, distance: 82.3
click at [300, 37] on button "H4" at bounding box center [301, 37] width 17 height 17
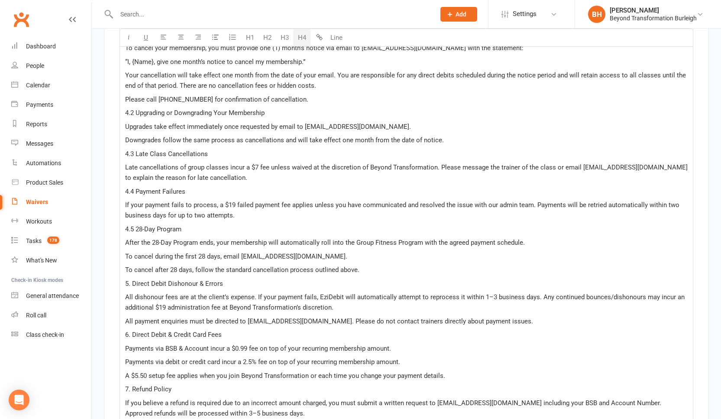
scroll to position [2231, 0]
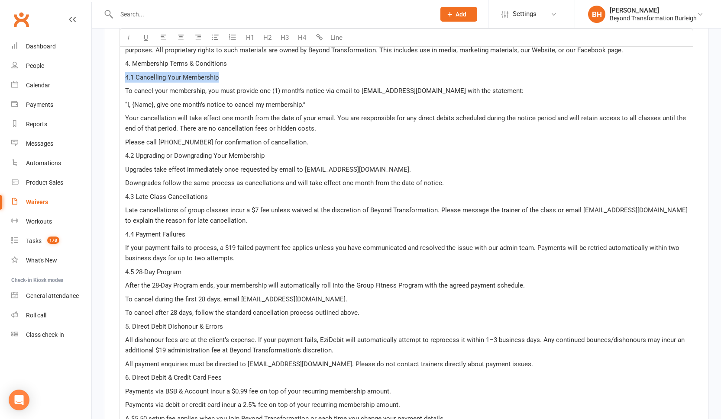
drag, startPoint x: 223, startPoint y: 55, endPoint x: 120, endPoint y: 52, distance: 102.6
click at [120, 52] on div "Beyond The Ultimate Transformation – Terms & Conditions 1. General Terms & Cond…" at bounding box center [406, 250] width 573 height 1152
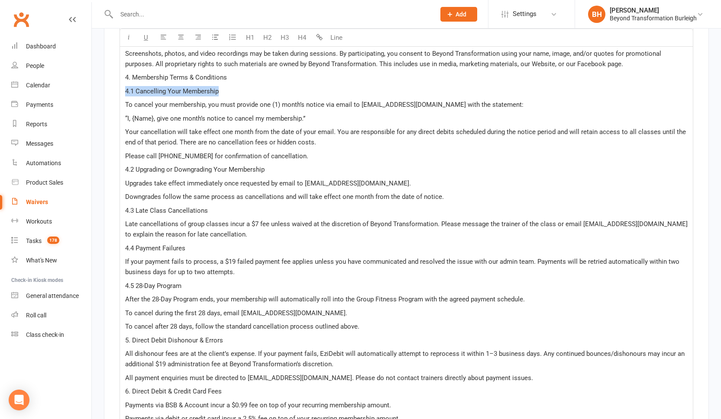
scroll to position [2210, 0]
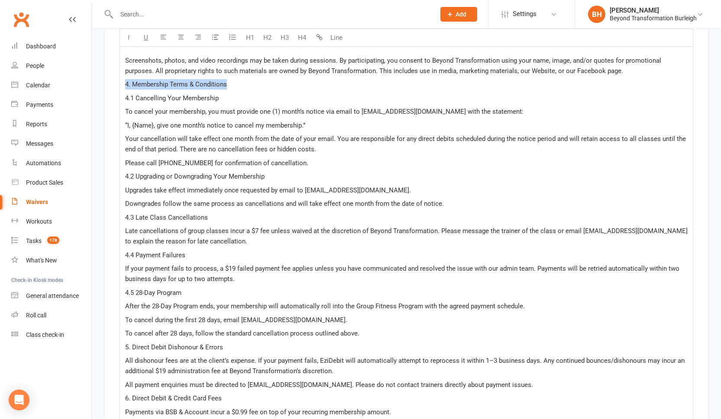
drag, startPoint x: 226, startPoint y: 66, endPoint x: 117, endPoint y: 62, distance: 108.7
click at [117, 62] on div "Show in form Beyond the Ultimate Transformation Terms & Conditions rename U H1 …" at bounding box center [406, 269] width 605 height 1287
click at [300, 38] on button "H4" at bounding box center [301, 37] width 17 height 17
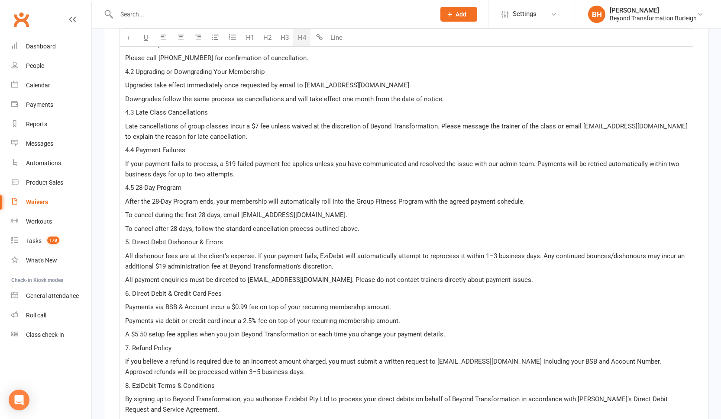
scroll to position [2440, 0]
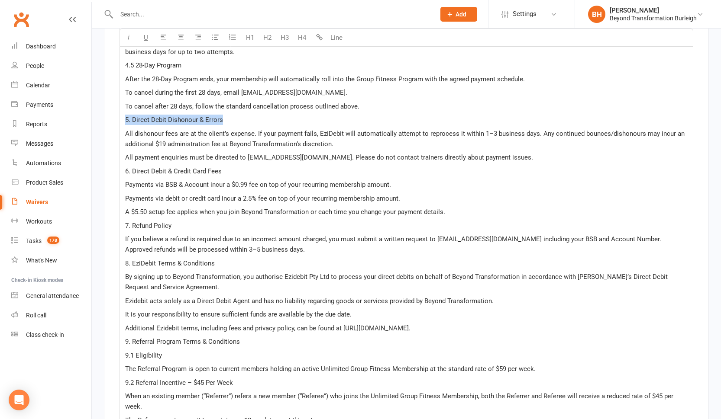
drag, startPoint x: 224, startPoint y: 97, endPoint x: 109, endPoint y: 96, distance: 115.2
click at [109, 96] on div "Show in form Beyond the Ultimate Transformation Terms & Conditions rename U H1 …" at bounding box center [406, 41] width 605 height 1290
click at [299, 39] on button "H4" at bounding box center [301, 37] width 17 height 17
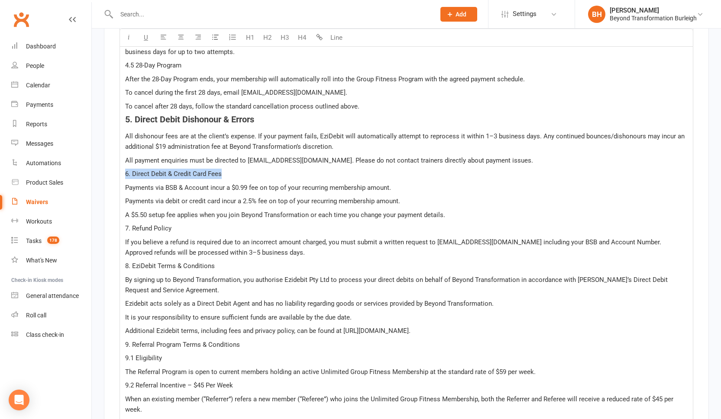
drag, startPoint x: 228, startPoint y: 152, endPoint x: 113, endPoint y: 149, distance: 115.2
click at [113, 149] on div "Show in form Beyond the Ultimate Transformation Terms & Conditions rename U H1 …" at bounding box center [406, 42] width 605 height 1293
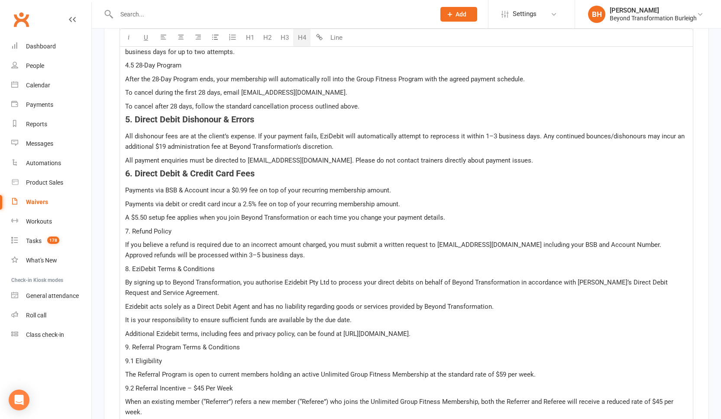
click at [302, 34] on button "H4" at bounding box center [301, 37] width 17 height 17
drag, startPoint x: 175, startPoint y: 210, endPoint x: 101, endPoint y: 210, distance: 73.6
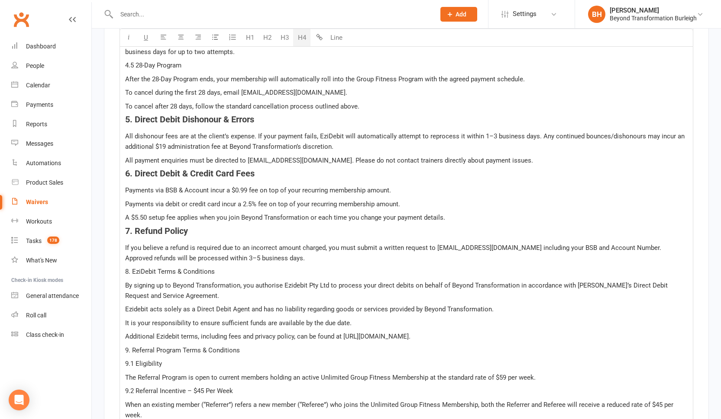
click at [300, 36] on button "H4" at bounding box center [301, 37] width 17 height 17
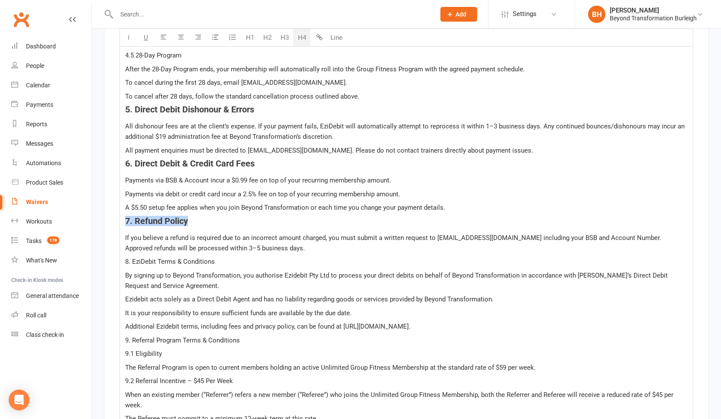
scroll to position [2475, 0]
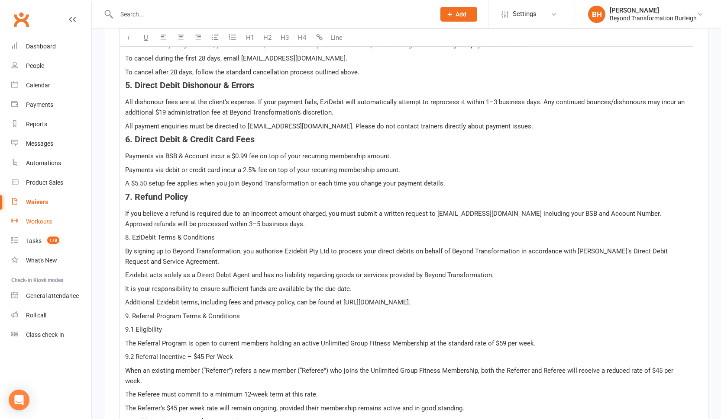
drag, startPoint x: 212, startPoint y: 216, endPoint x: 57, endPoint y: 220, distance: 155.0
drag, startPoint x: 217, startPoint y: 216, endPoint x: 119, endPoint y: 217, distance: 97.8
click at [119, 217] on div "Show in form Beyond the Ultimate Transformation Terms & Conditions rename U H1 …" at bounding box center [406, 11] width 605 height 1298
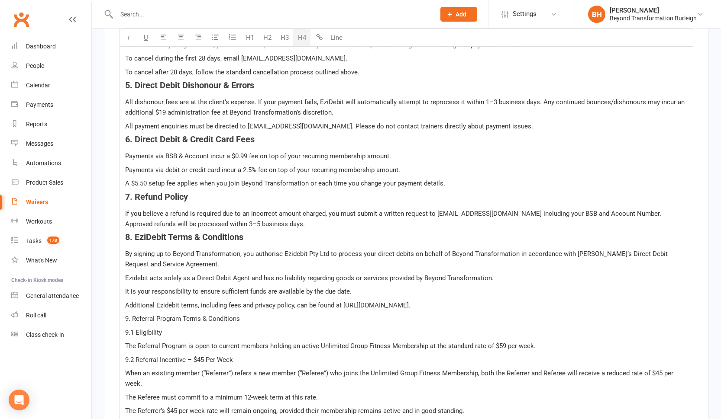
click at [297, 36] on button "H4" at bounding box center [301, 37] width 17 height 17
drag, startPoint x: 243, startPoint y: 297, endPoint x: 108, endPoint y: 294, distance: 134.7
click at [108, 294] on div "Show in form Beyond the Ultimate Transformation Terms & Conditions rename U H1 …" at bounding box center [406, 12] width 605 height 1301
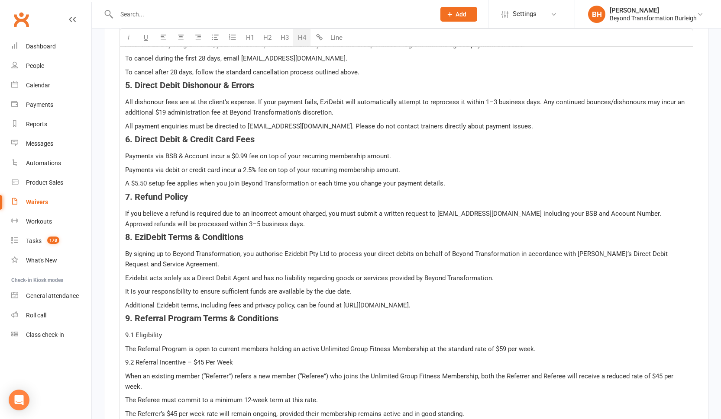
click at [301, 42] on button "H4" at bounding box center [301, 37] width 17 height 17
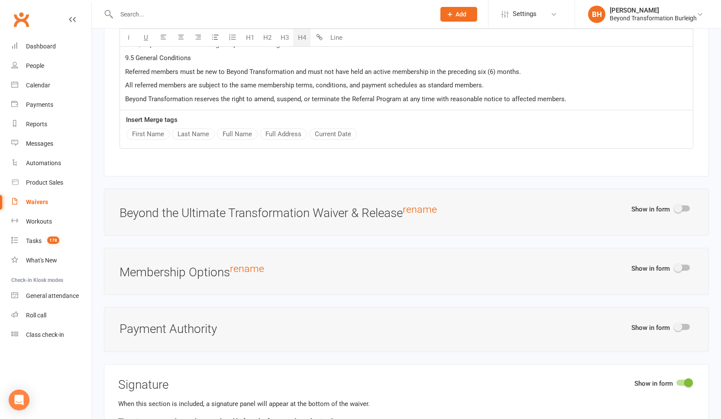
scroll to position [2777, 0]
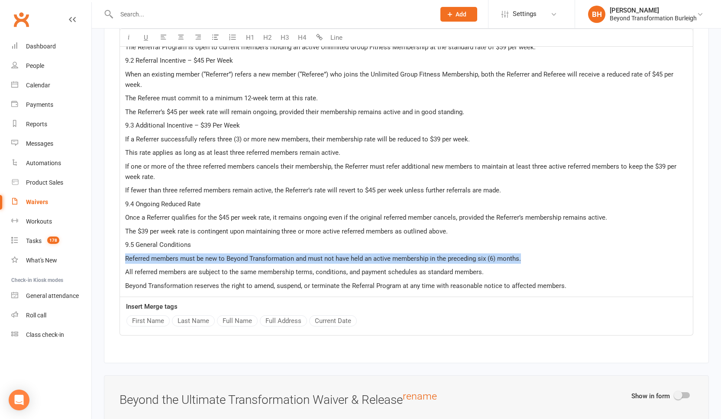
drag, startPoint x: 522, startPoint y: 236, endPoint x: 121, endPoint y: 234, distance: 401.3
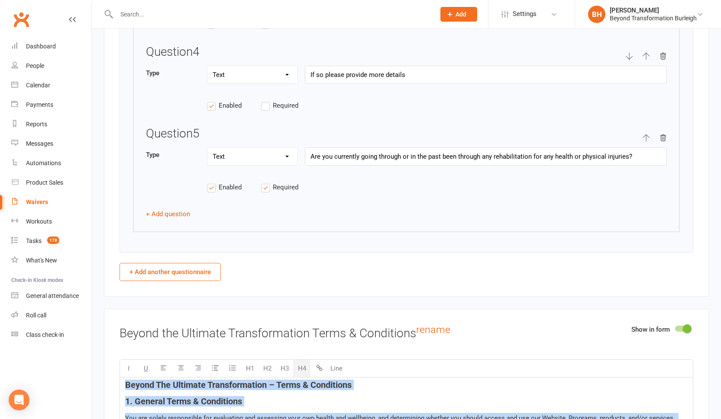
drag, startPoint x: 590, startPoint y: 252, endPoint x: 124, endPoint y: -31, distance: 545.1
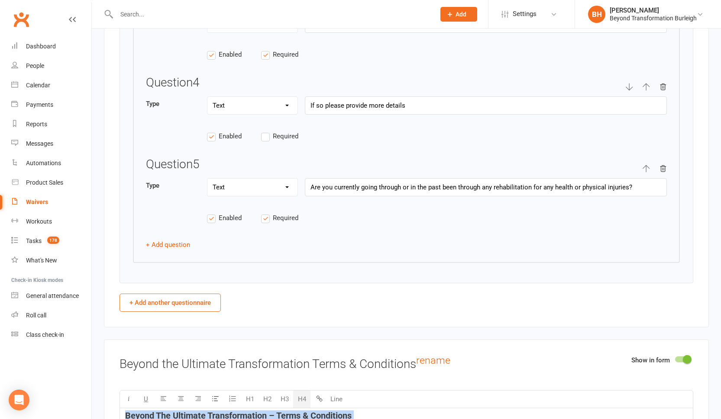
copy div "Loremi Dol Sitametc Adipiscingelit – Seddo & Eiusmodtem 2. Incidid Utlab & Etdo…"
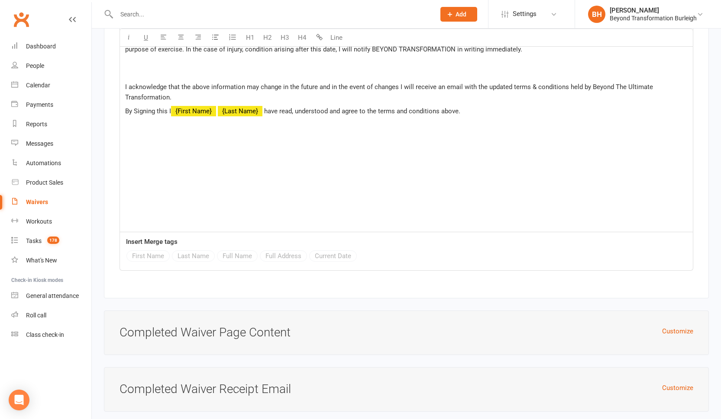
scroll to position [3670, 0]
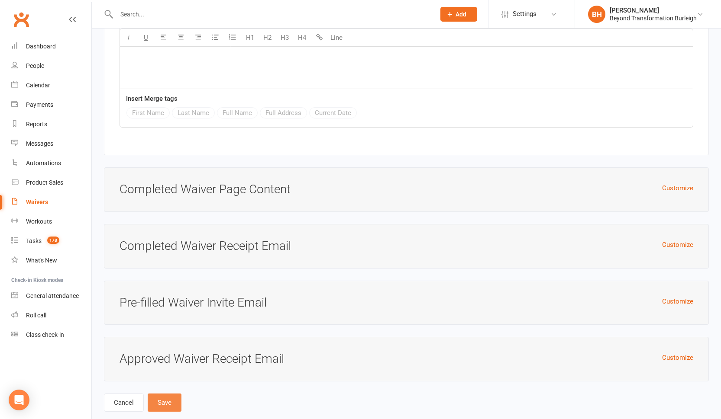
click at [166, 308] on button "Save" at bounding box center [165, 403] width 34 height 18
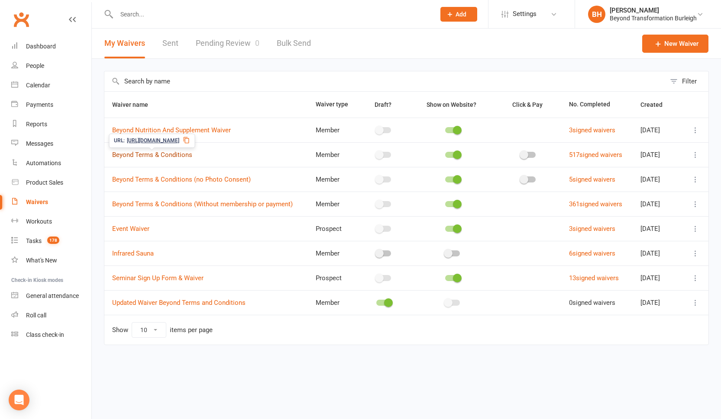
click at [174, 155] on link "Beyond Terms & Conditions" at bounding box center [152, 155] width 80 height 8
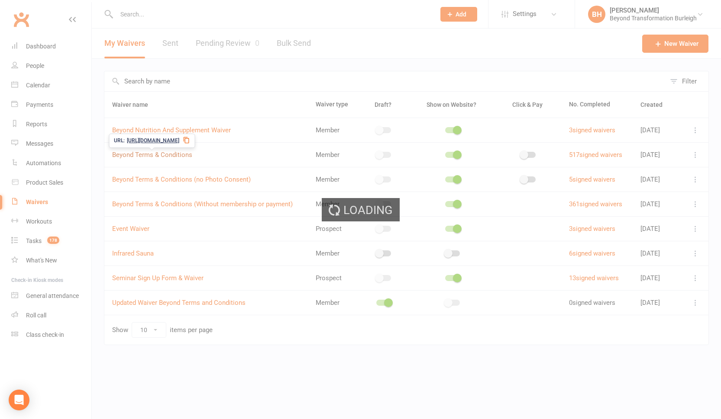
select select "applies_to_all_signees"
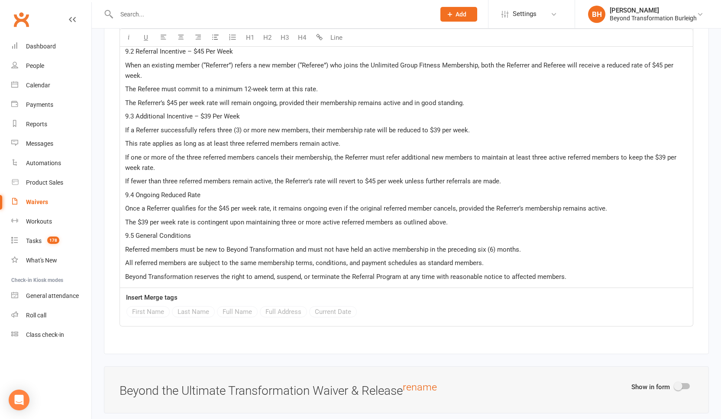
scroll to position [2654, 0]
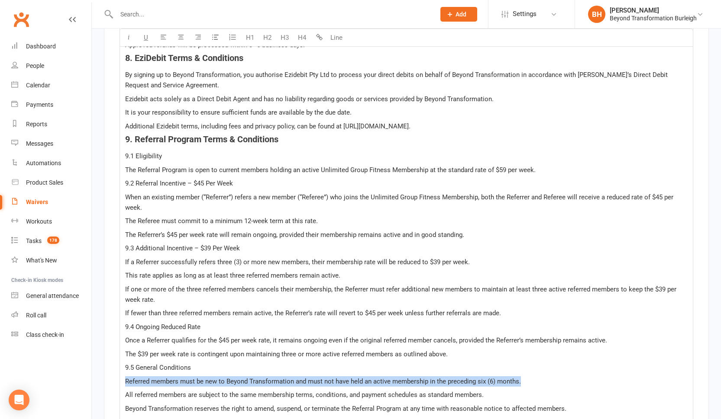
drag, startPoint x: 529, startPoint y: 359, endPoint x: 123, endPoint y: 358, distance: 406.5
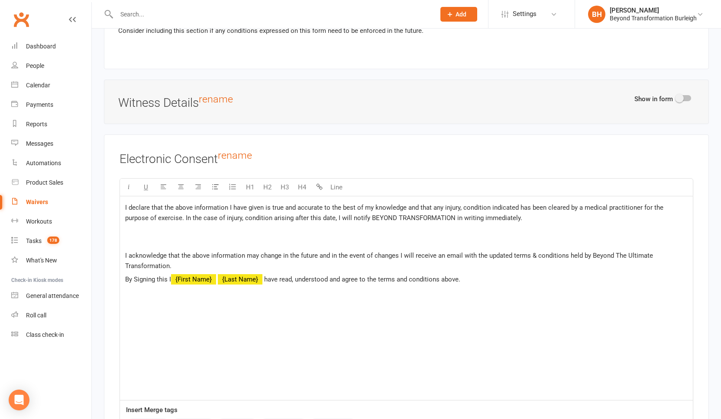
scroll to position [4310, 0]
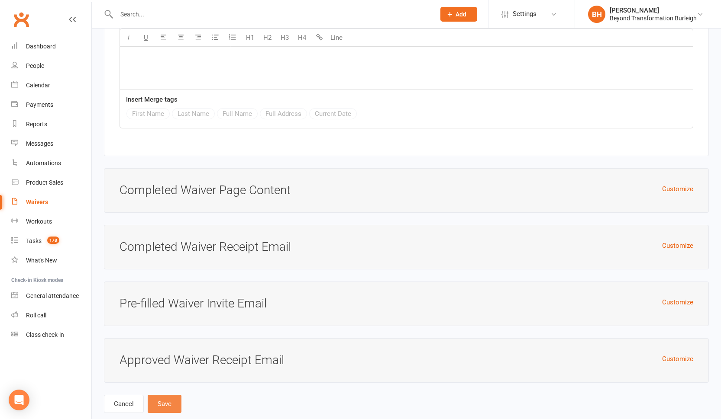
click at [165, 308] on button "Save" at bounding box center [165, 404] width 34 height 18
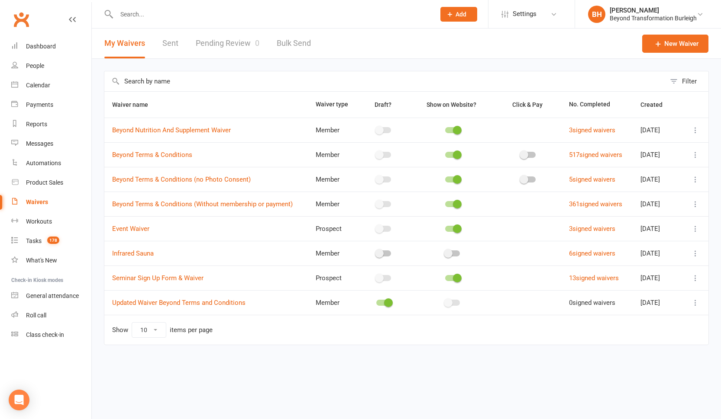
click at [623, 303] on icon at bounding box center [695, 303] width 9 height 9
click at [623, 308] on link "[PERSON_NAME]" at bounding box center [651, 354] width 86 height 17
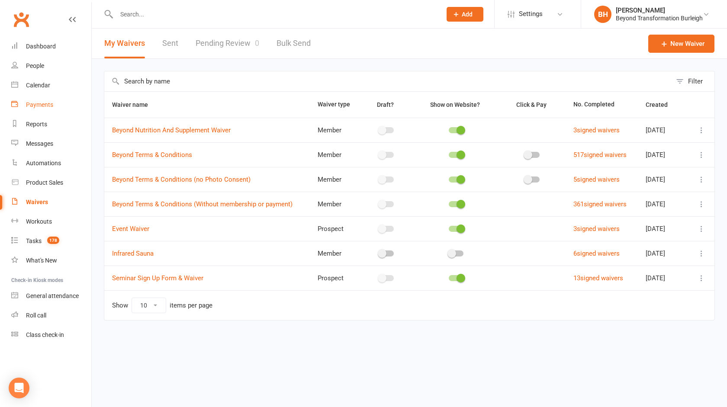
click at [43, 102] on div "Payments" at bounding box center [39, 104] width 27 height 7
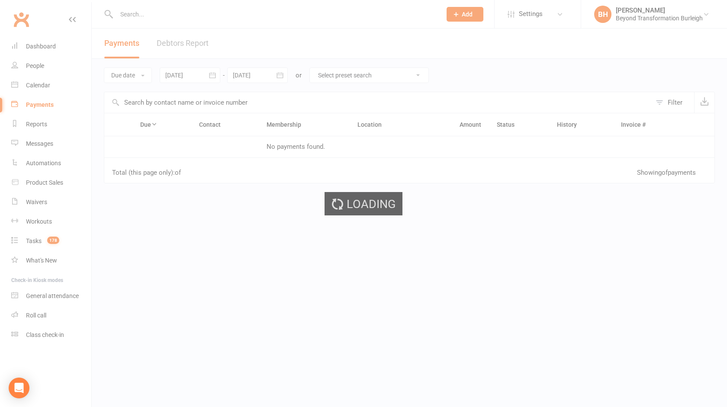
click at [38, 86] on div "Loading" at bounding box center [363, 203] width 727 height 407
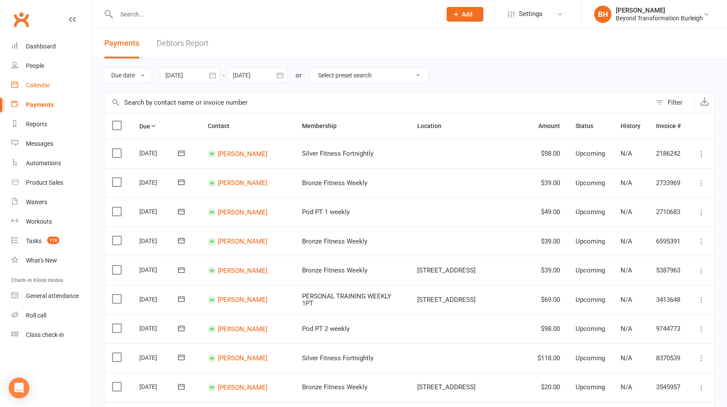
click at [38, 86] on div "Calendar" at bounding box center [38, 85] width 24 height 7
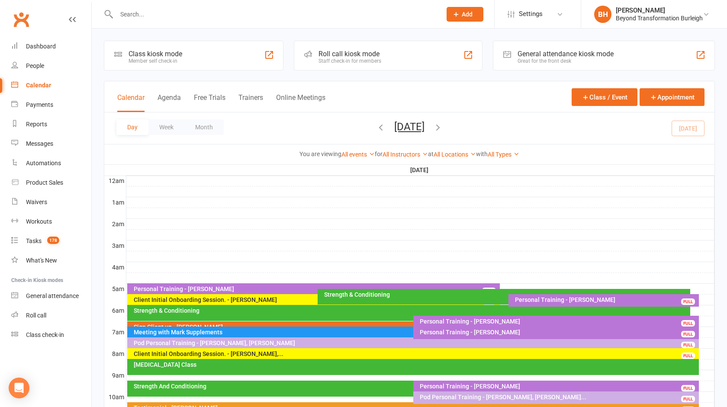
click at [394, 124] on button "[DATE]" at bounding box center [409, 127] width 30 height 12
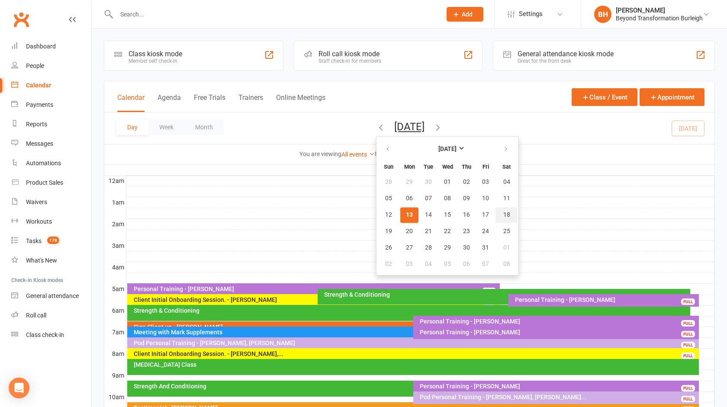
click at [503, 215] on span "18" at bounding box center [506, 215] width 7 height 7
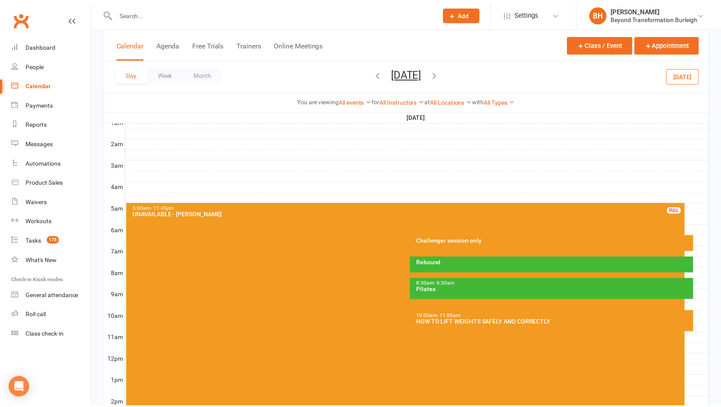
scroll to position [170, 0]
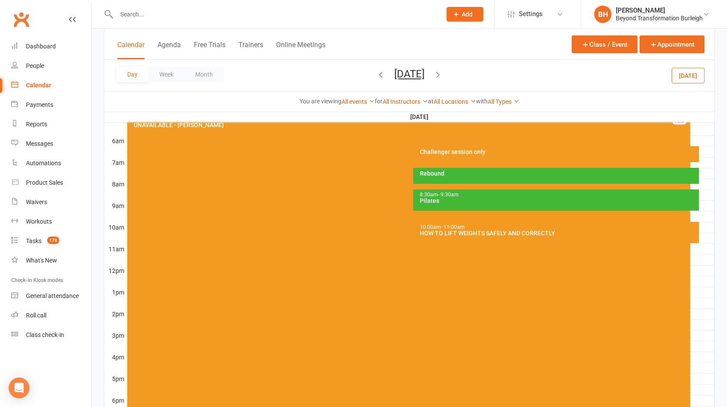
click at [471, 242] on div "10:00am - 11:00am HOW TO LIFT WEIGHTS SAFELY AND CORRECTLY" at bounding box center [556, 232] width 286 height 21
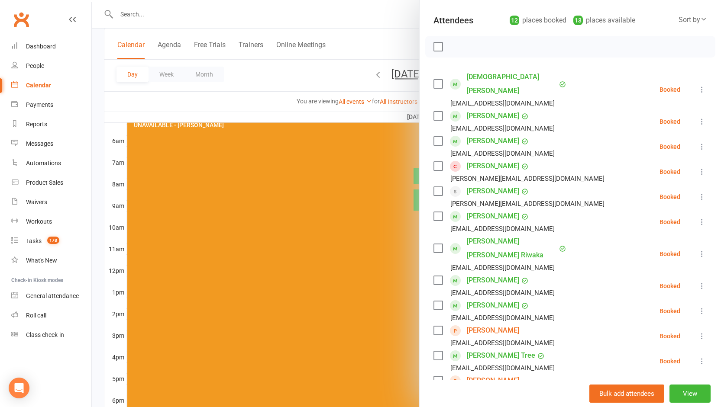
scroll to position [97, 0]
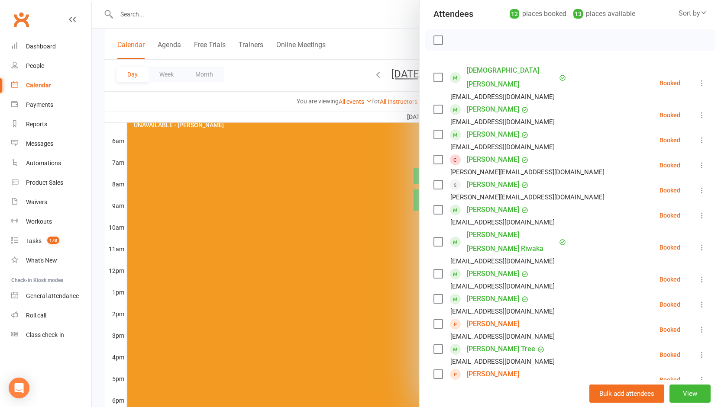
click at [273, 97] on div at bounding box center [406, 203] width 629 height 407
